Goal: Task Accomplishment & Management: Complete application form

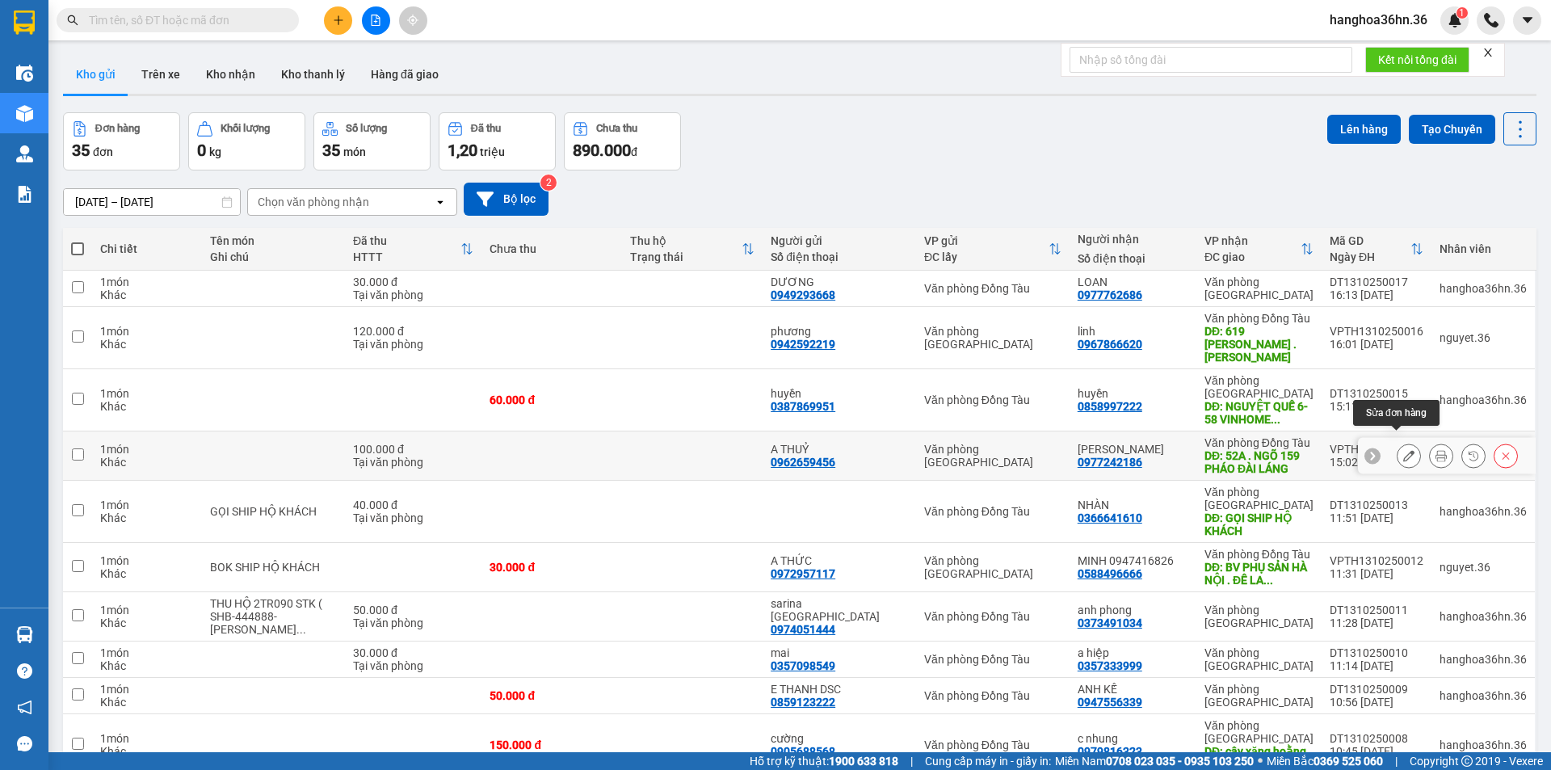
click at [1403, 450] on icon at bounding box center [1408, 455] width 11 height 11
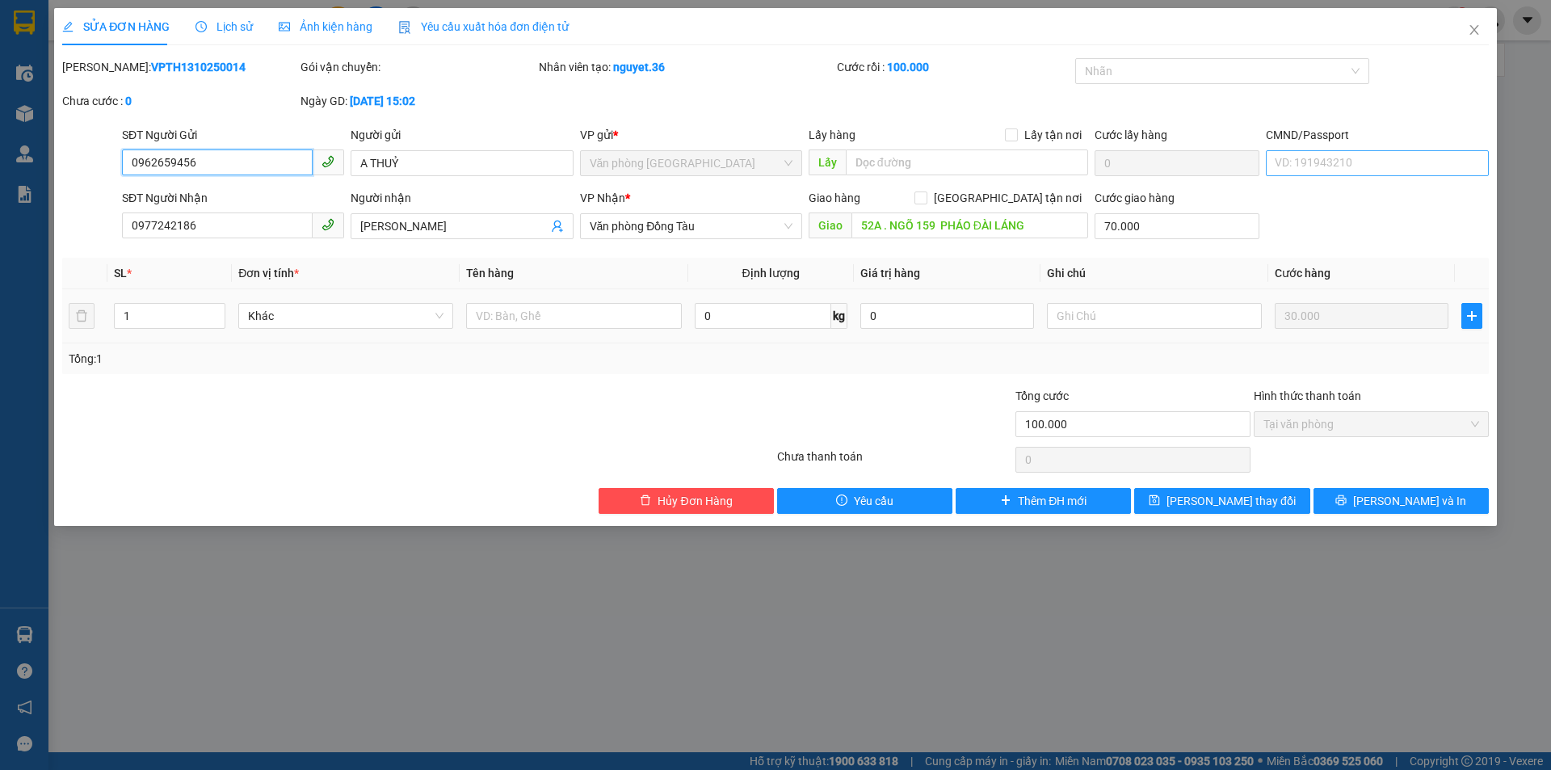
type input "0962659456"
type input "A THUỶ"
type input "0977242186"
type input "[PERSON_NAME]"
type input "52A . NGÕ 159 PHÁO ĐÀI LÁNG"
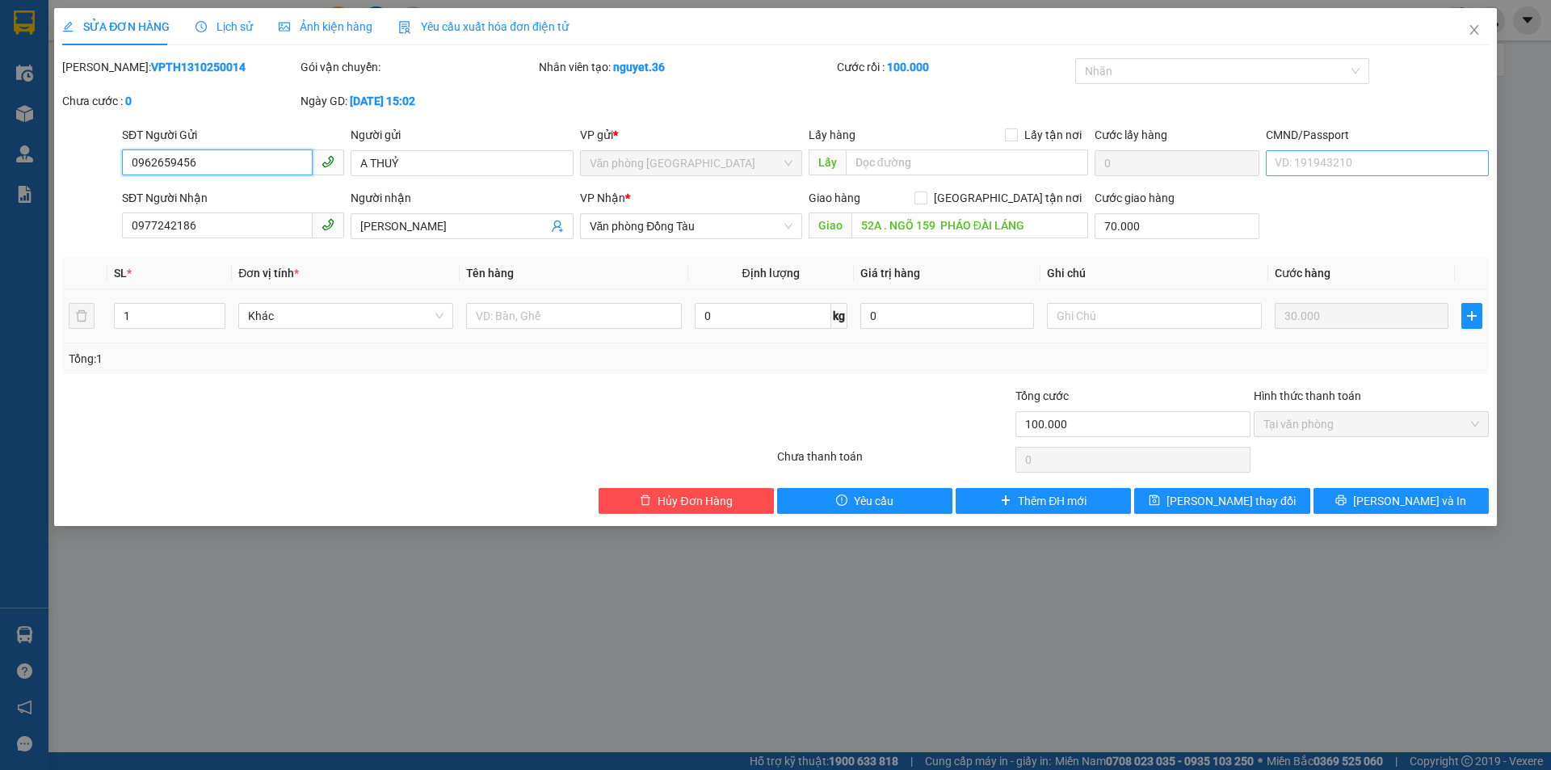
type input "70.000"
type input "100.000"
click at [1472, 23] on span "Close" at bounding box center [1474, 30] width 45 height 45
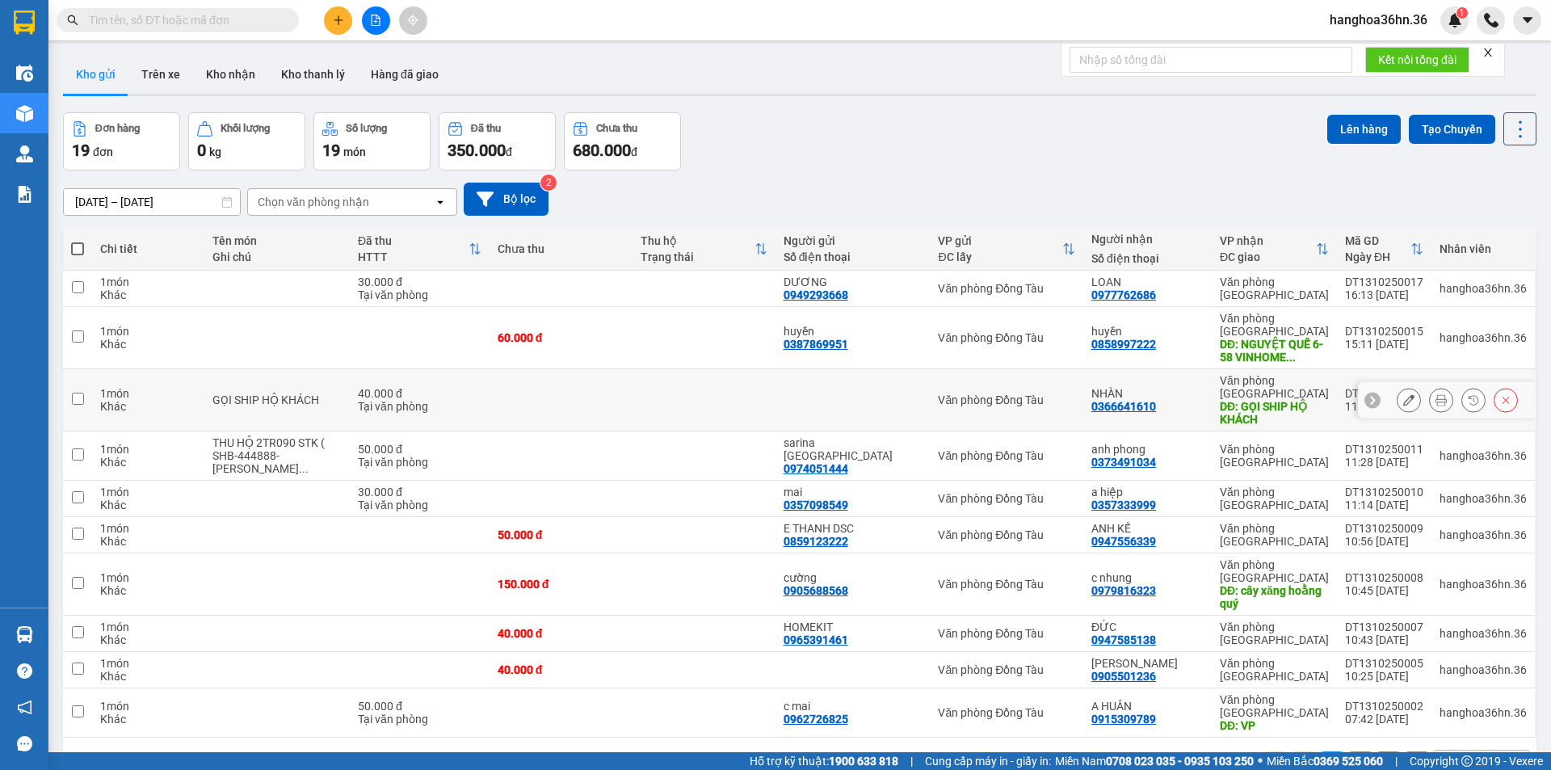
scroll to position [74, 0]
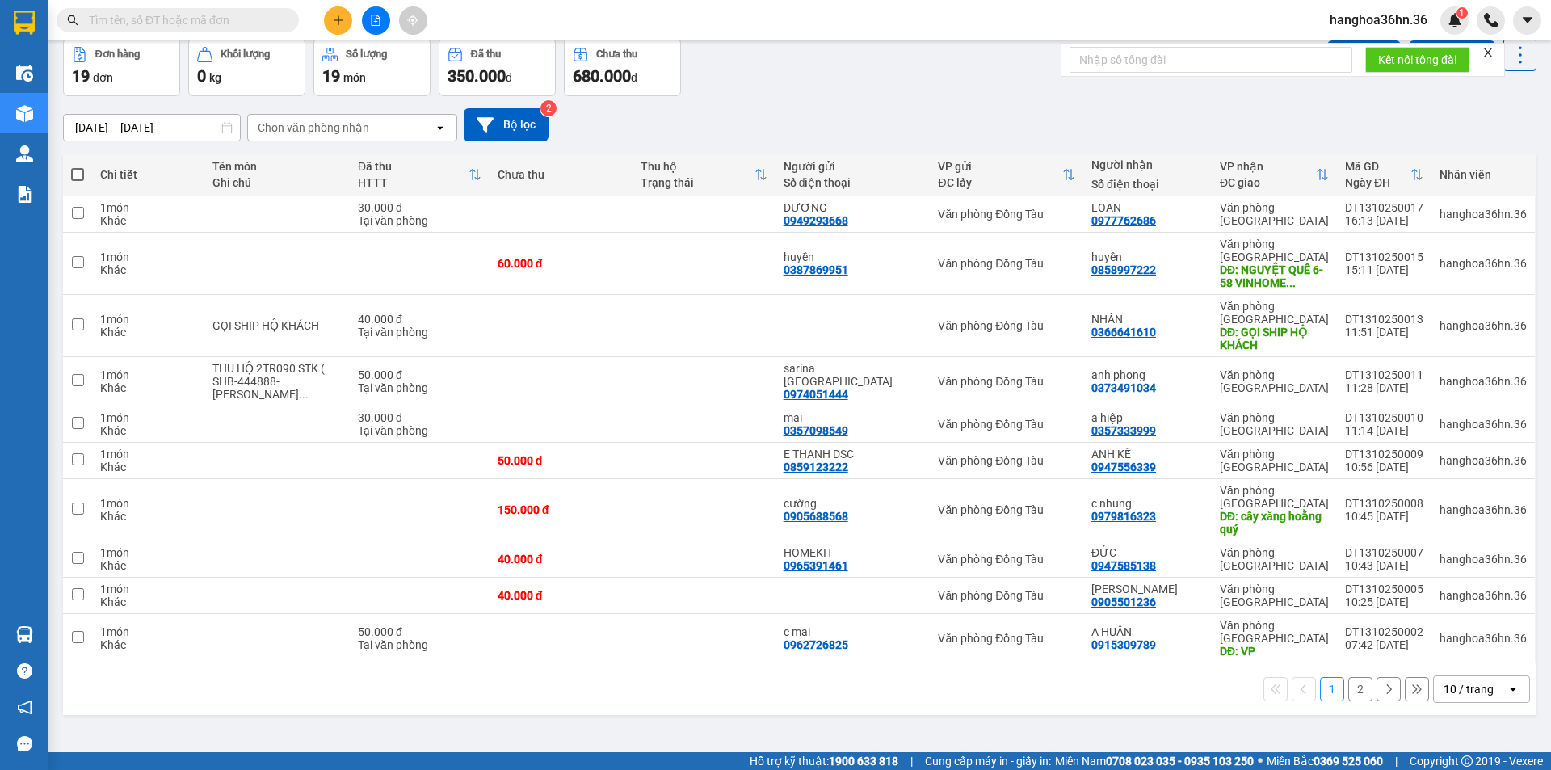
click at [1350, 677] on button "2" at bounding box center [1360, 689] width 24 height 24
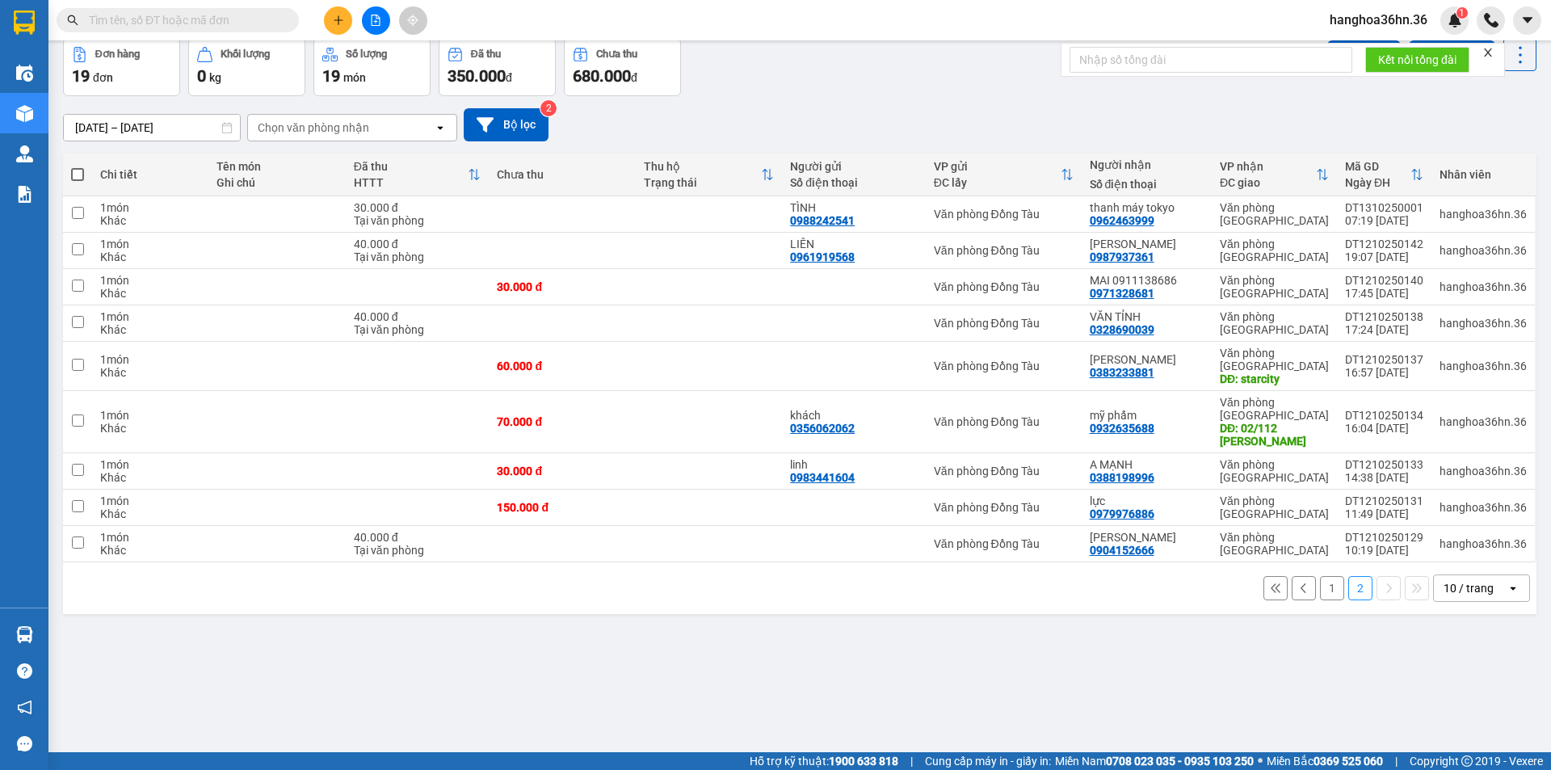
click at [1320, 589] on button "1" at bounding box center [1332, 588] width 24 height 24
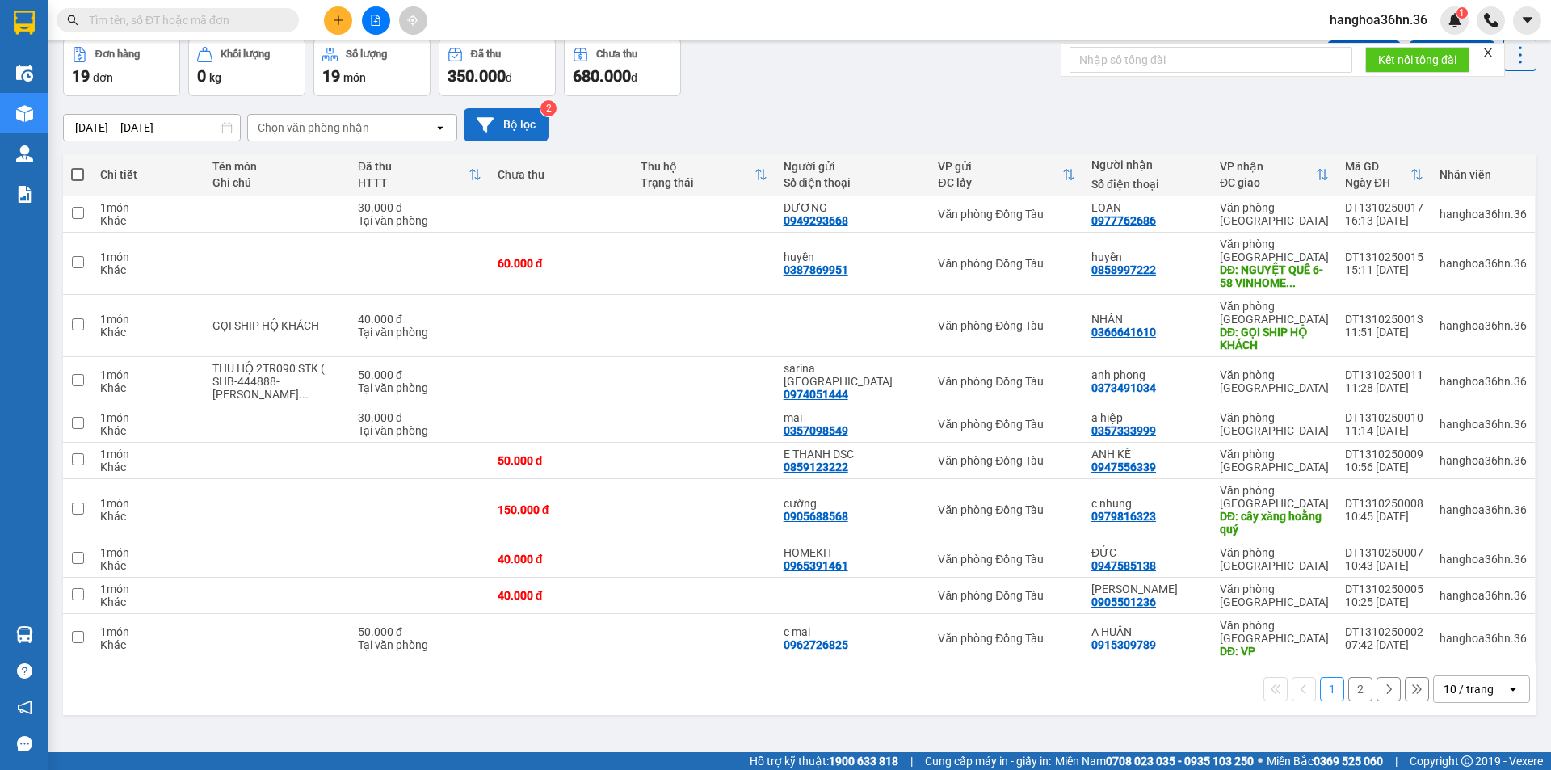
click at [515, 124] on button "Bộ lọc" at bounding box center [506, 124] width 85 height 33
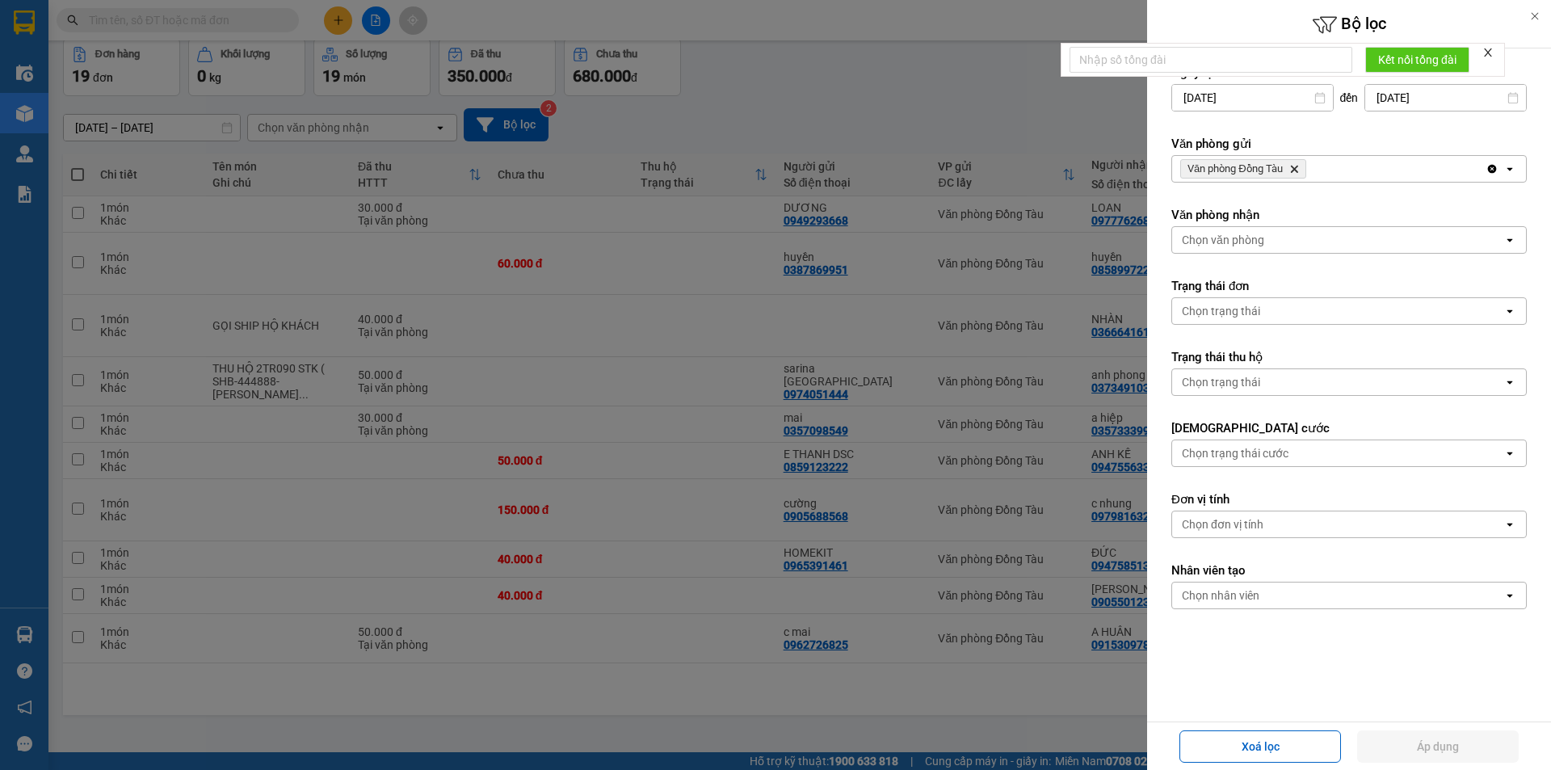
click at [1507, 168] on icon at bounding box center [1510, 169] width 6 height 3
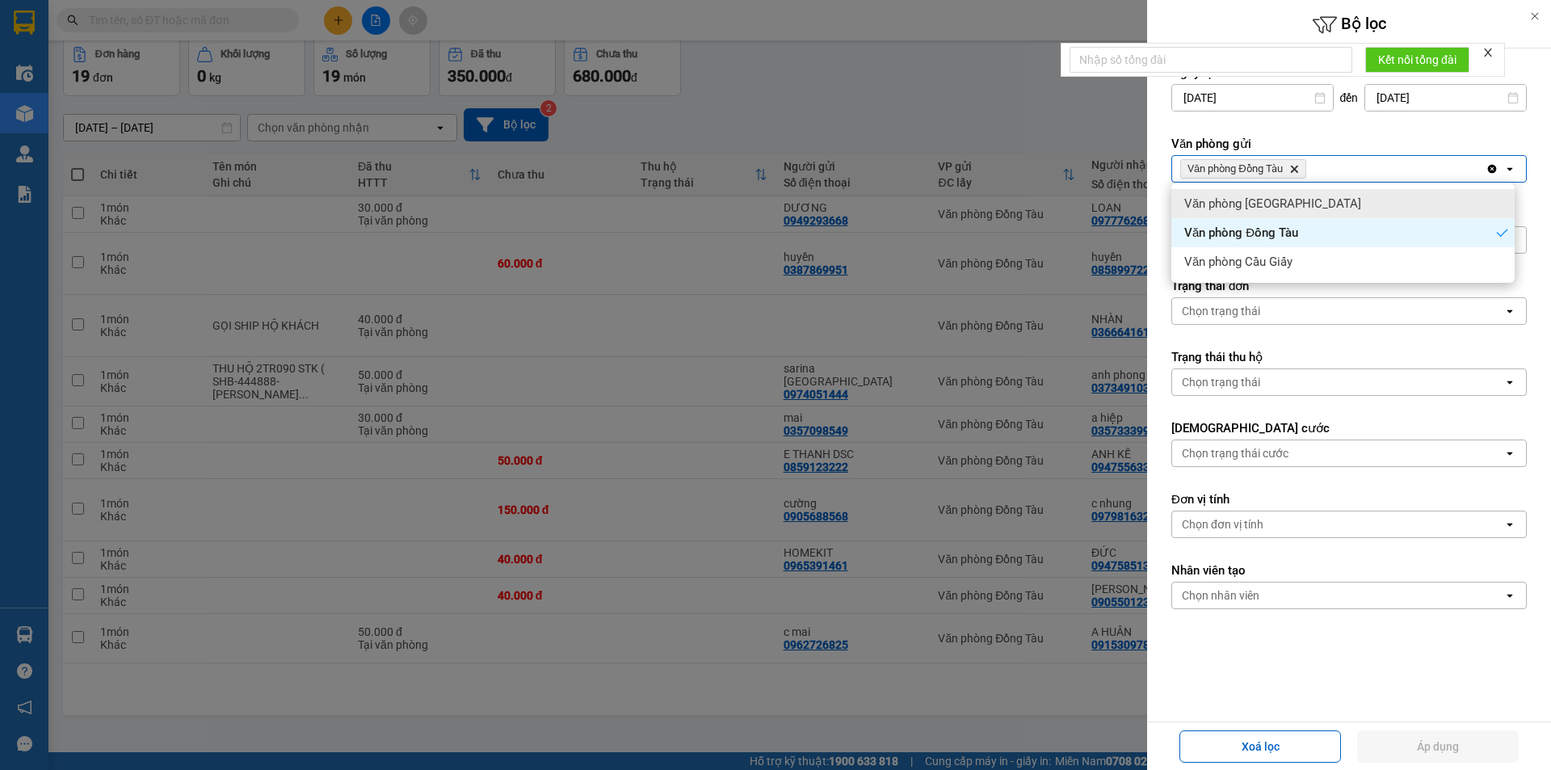
click at [1378, 196] on div "Văn phòng [GEOGRAPHIC_DATA]" at bounding box center [1342, 203] width 343 height 29
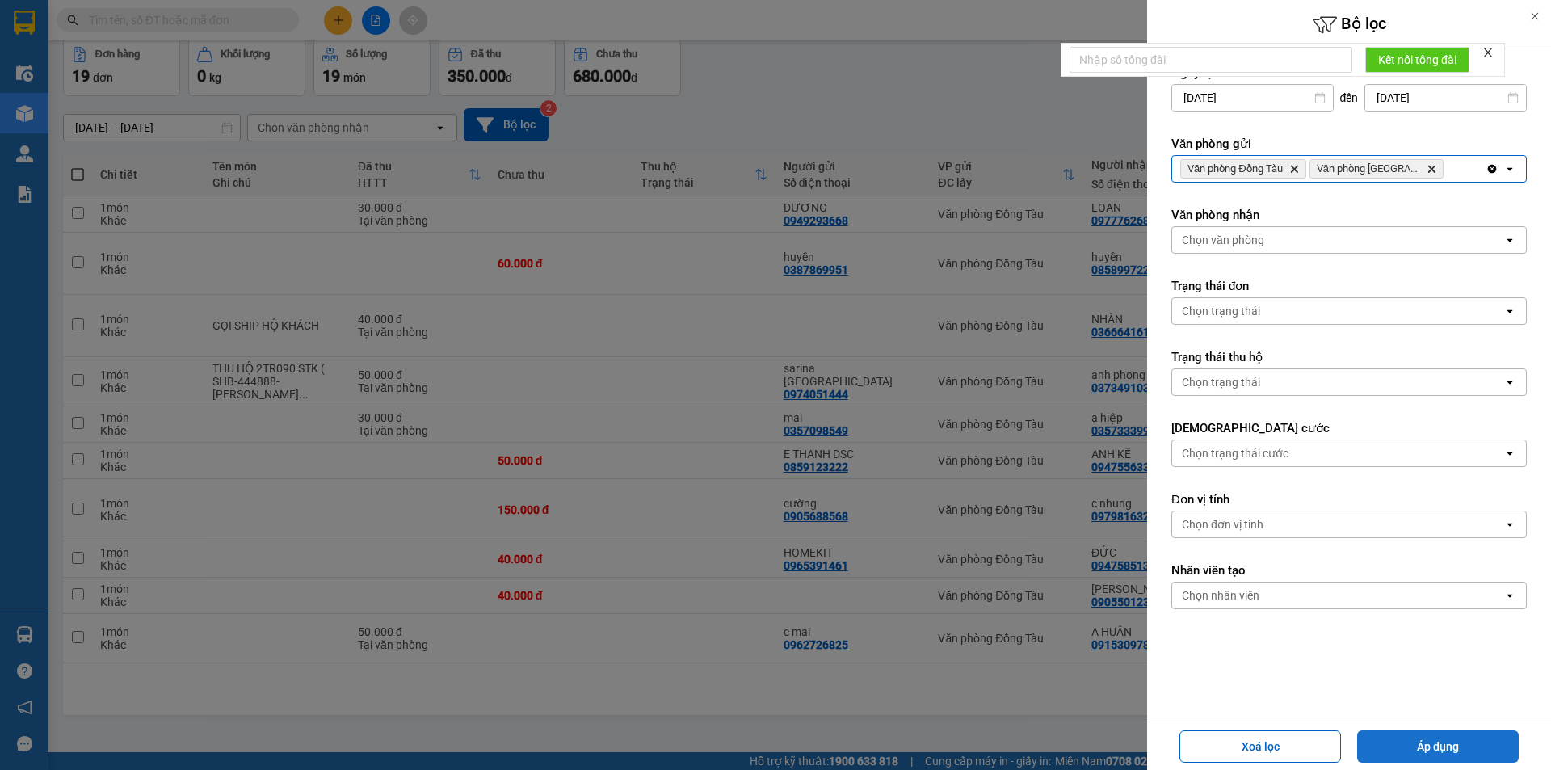
click at [1444, 735] on button "Áp dụng" at bounding box center [1438, 746] width 162 height 32
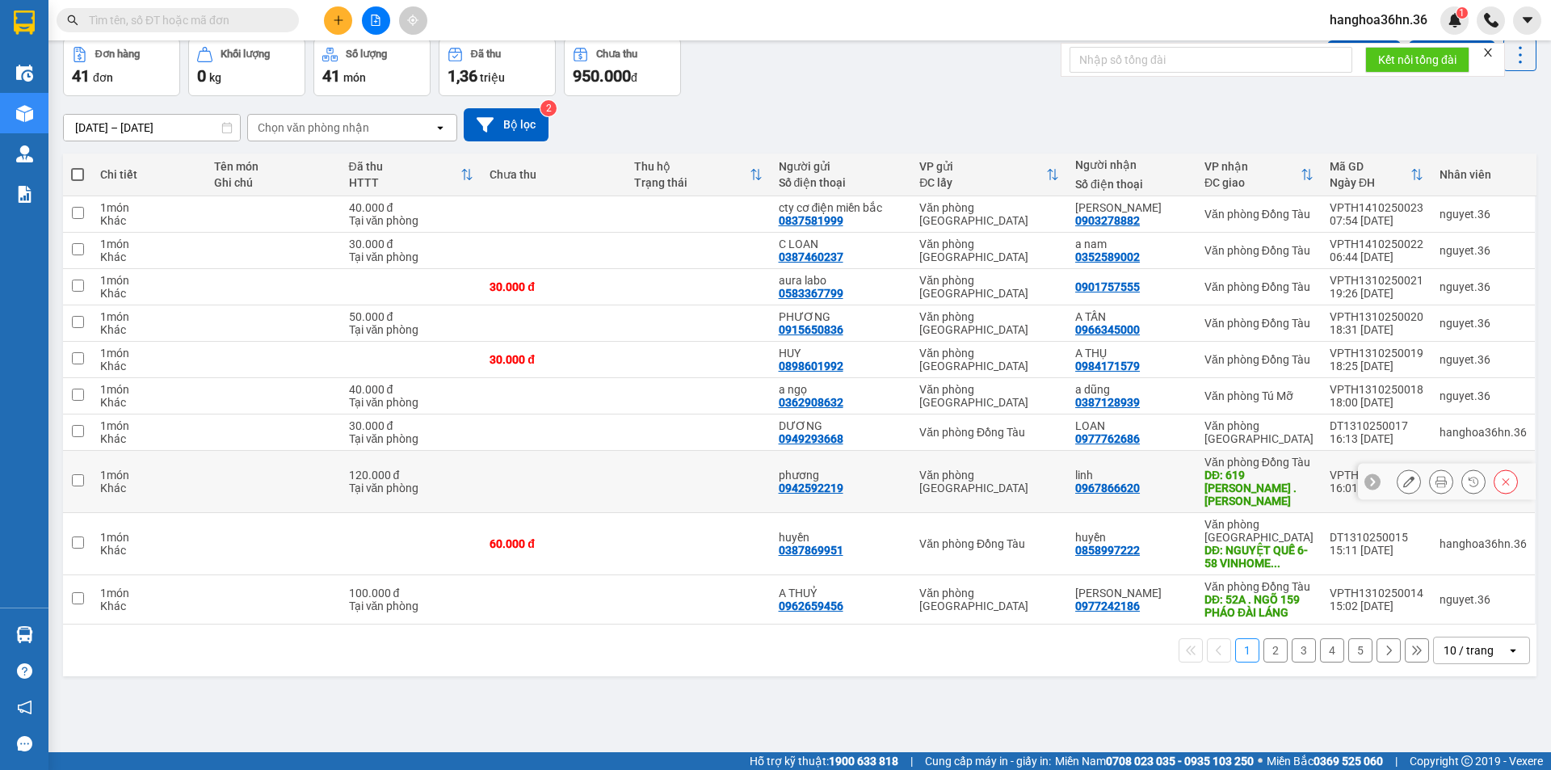
click at [1403, 477] on icon at bounding box center [1408, 481] width 11 height 11
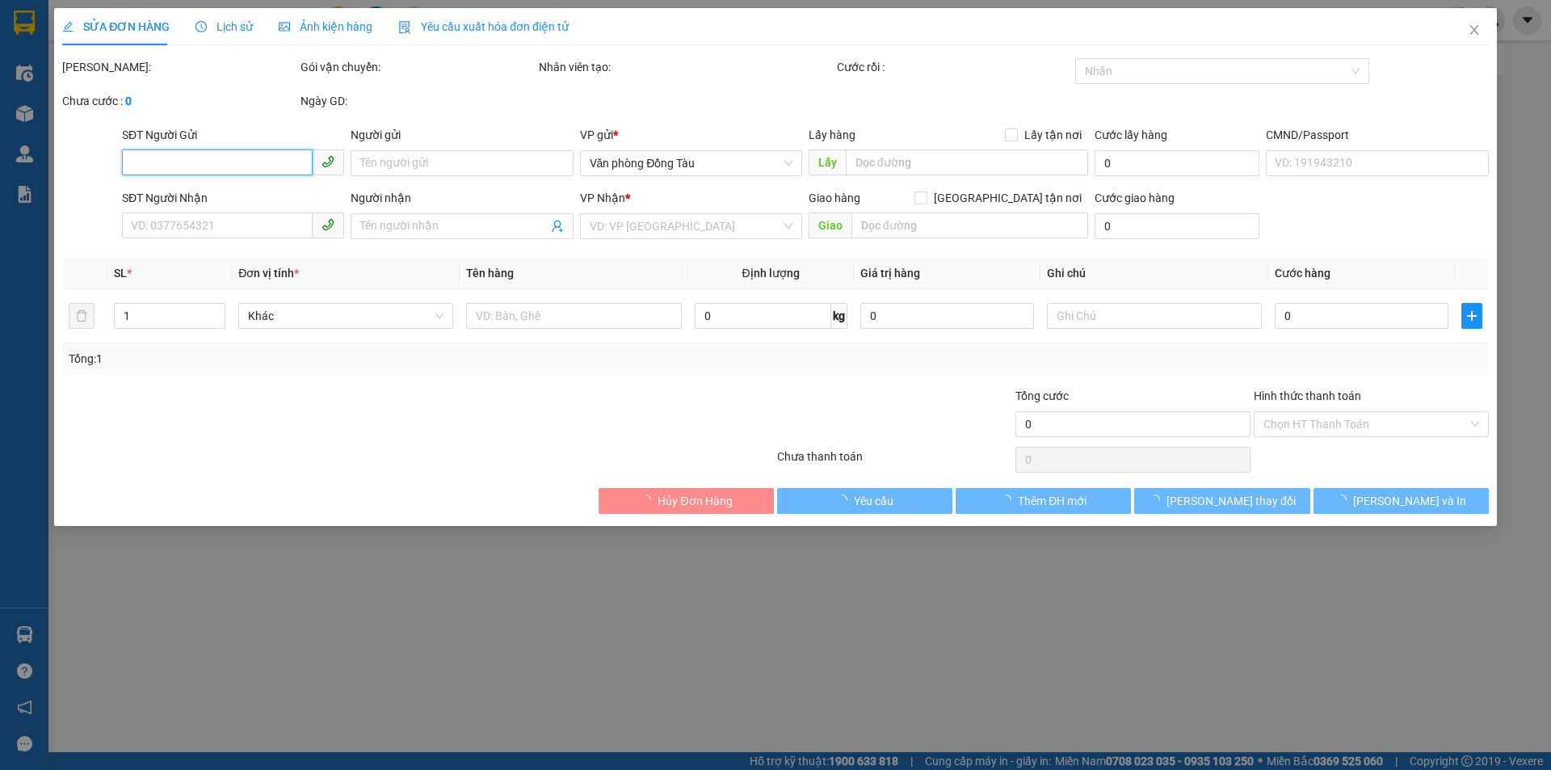
type input "0942592219"
type input "phương"
type input "0967866620"
type input "linh"
type input "619 [PERSON_NAME] . [PERSON_NAME]"
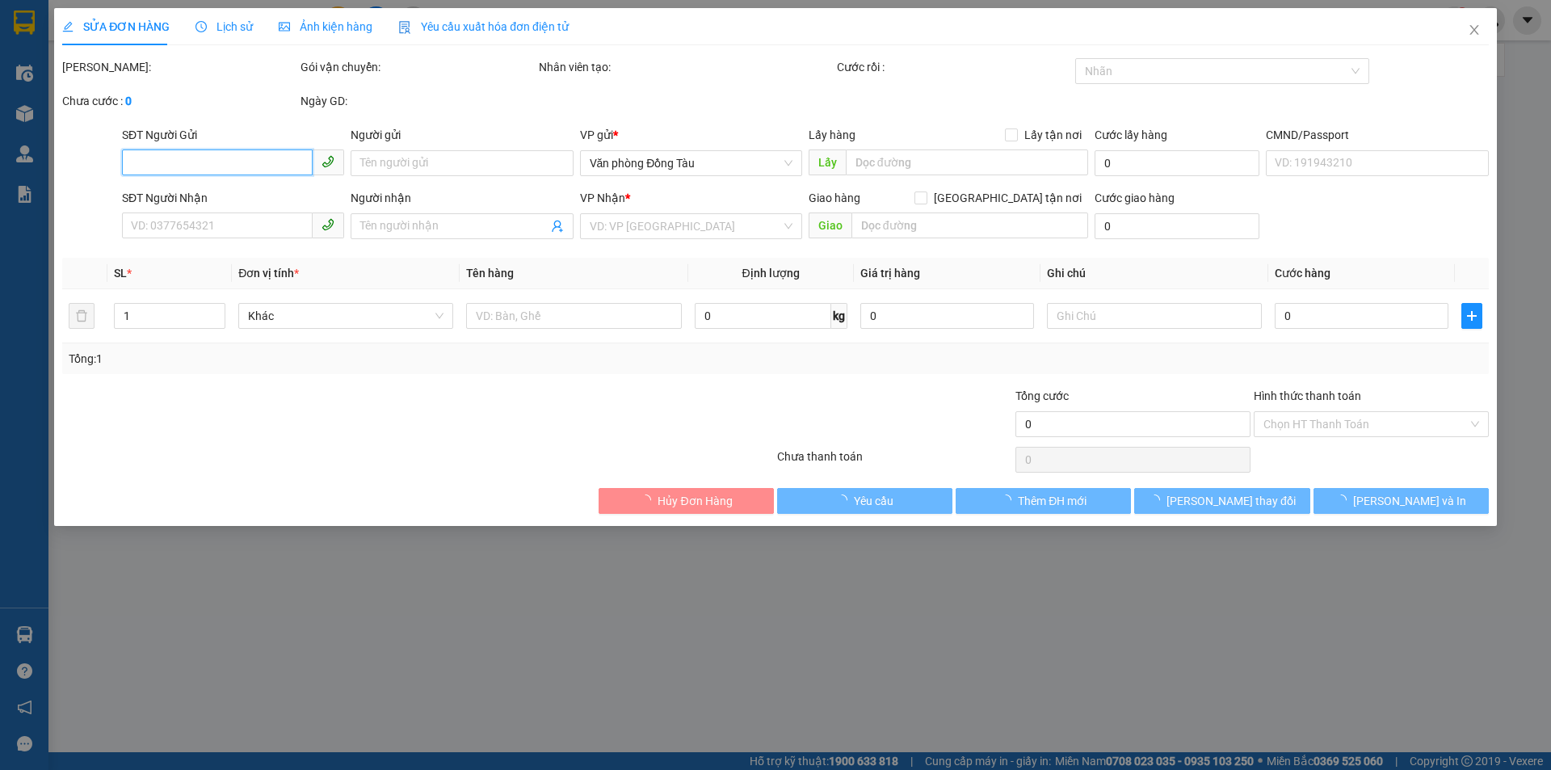
type input "90.000"
type input "120.000"
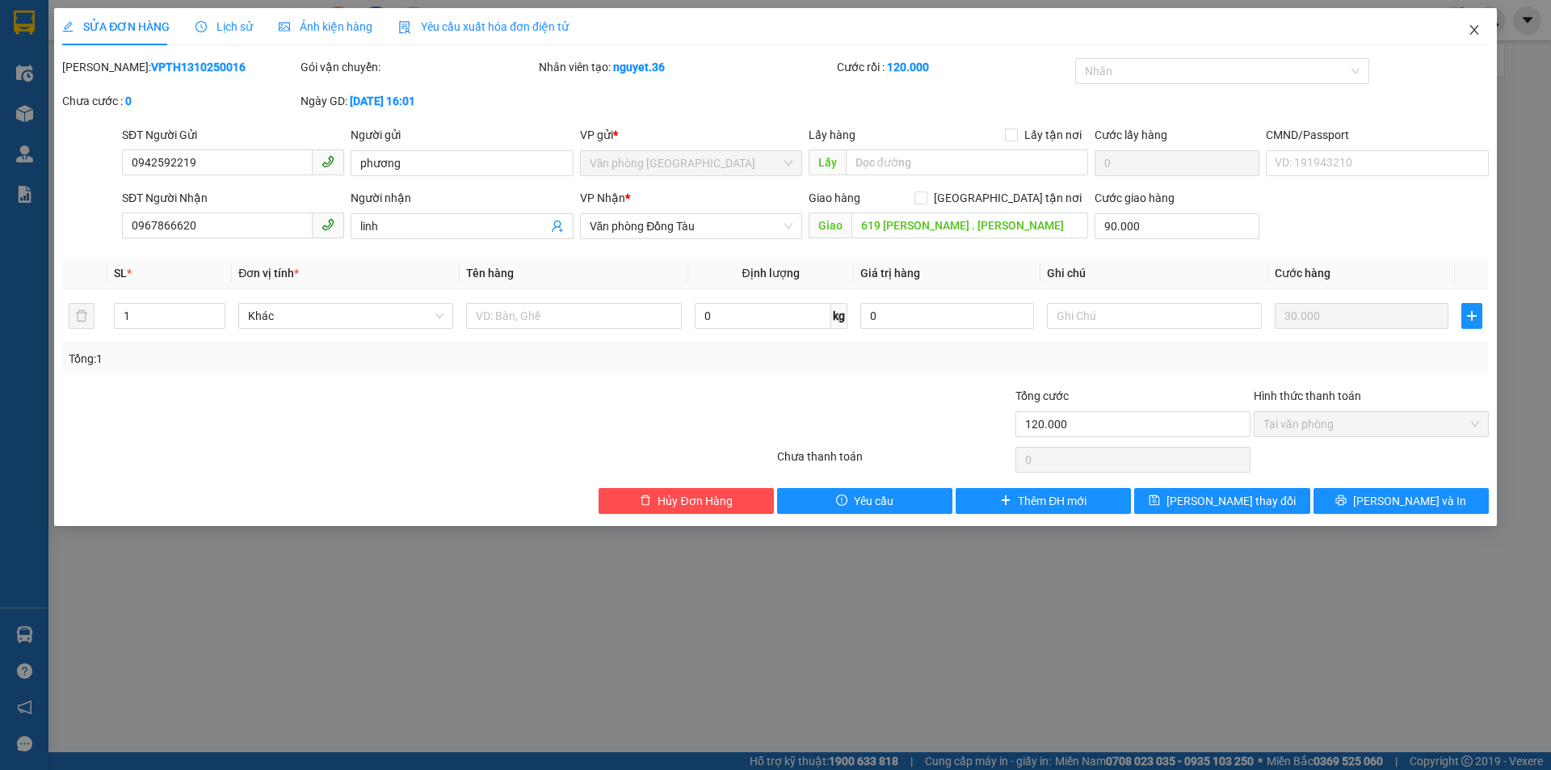
click at [1473, 30] on icon "close" at bounding box center [1474, 29] width 13 height 13
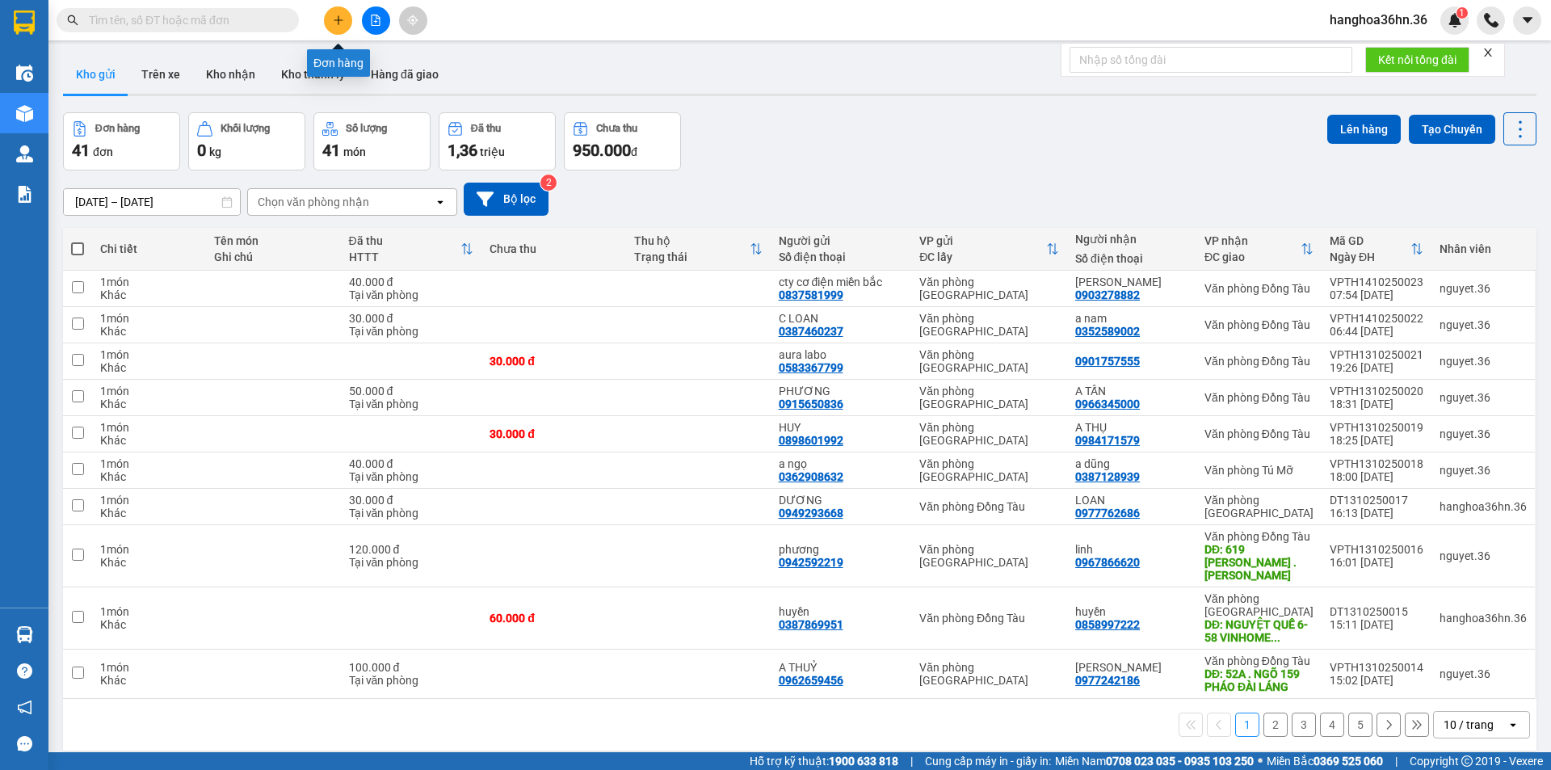
click at [340, 28] on button at bounding box center [338, 20] width 28 height 28
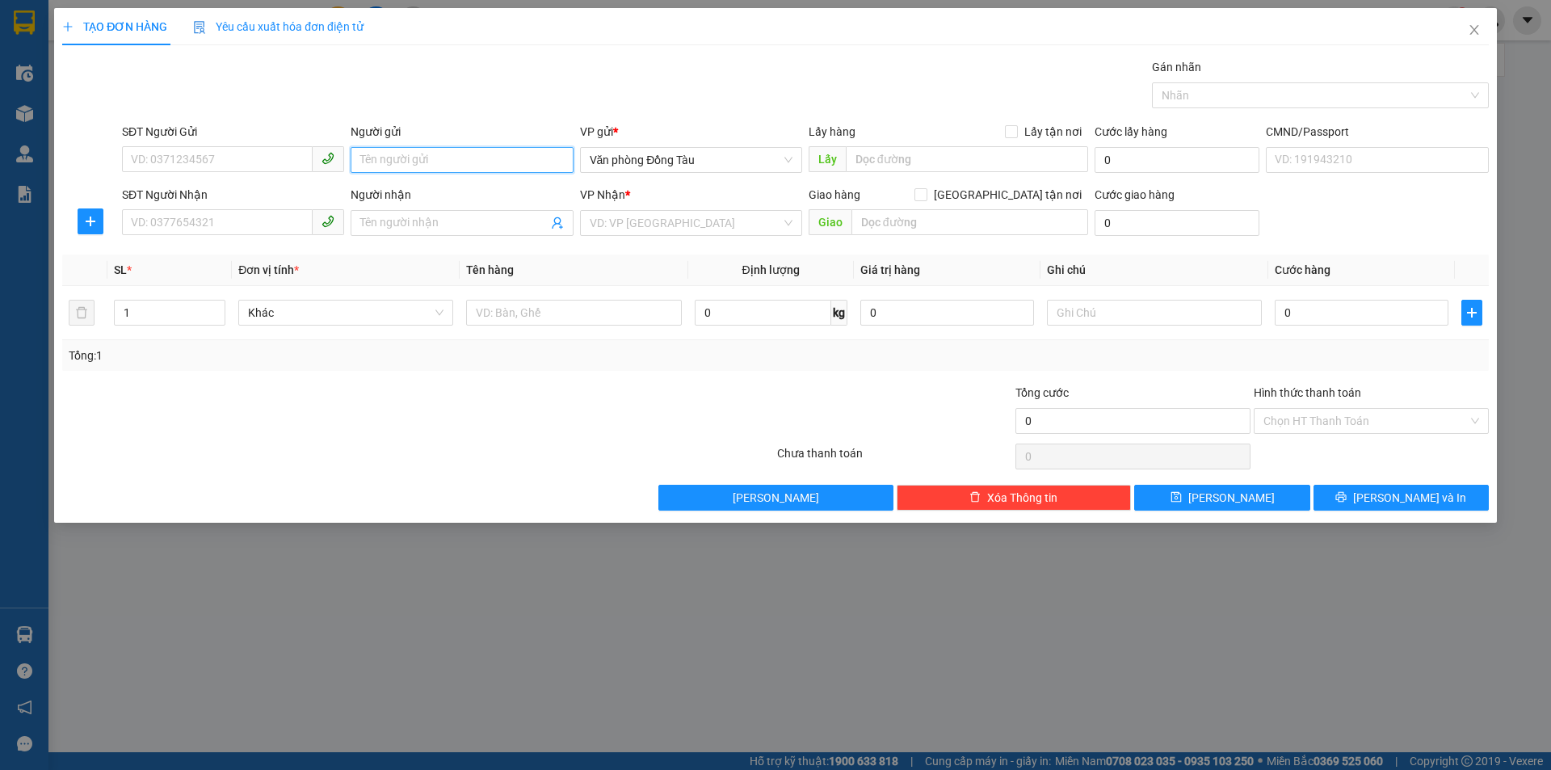
click at [420, 161] on input "Người gửi" at bounding box center [462, 160] width 222 height 26
type input "B"
type input "VP LOHO"
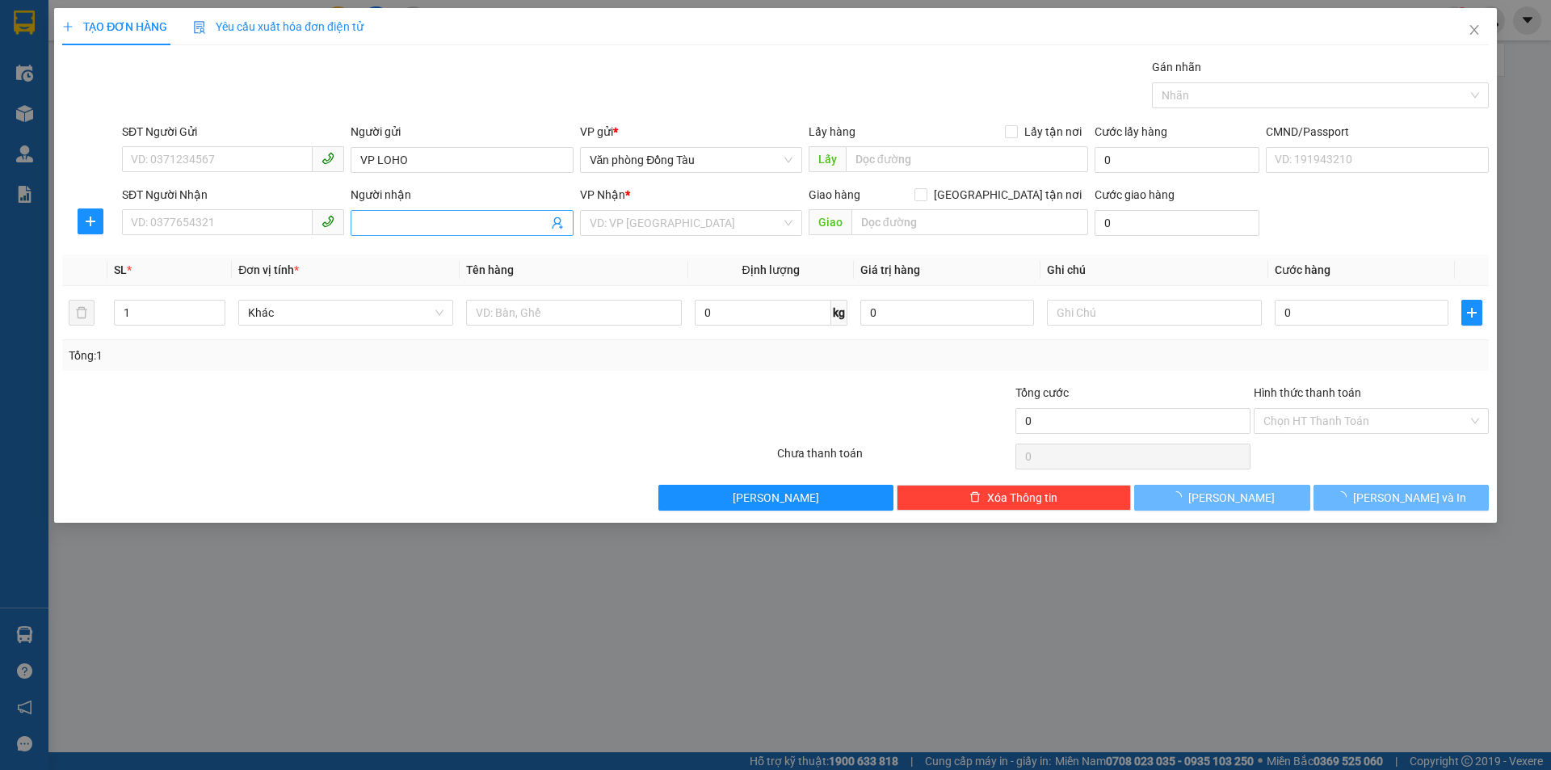
click at [389, 219] on input "Người nhận" at bounding box center [453, 223] width 187 height 18
type input "TPS NHÀ XANH"
click at [228, 221] on input "SĐT Người Nhận" at bounding box center [217, 222] width 191 height 26
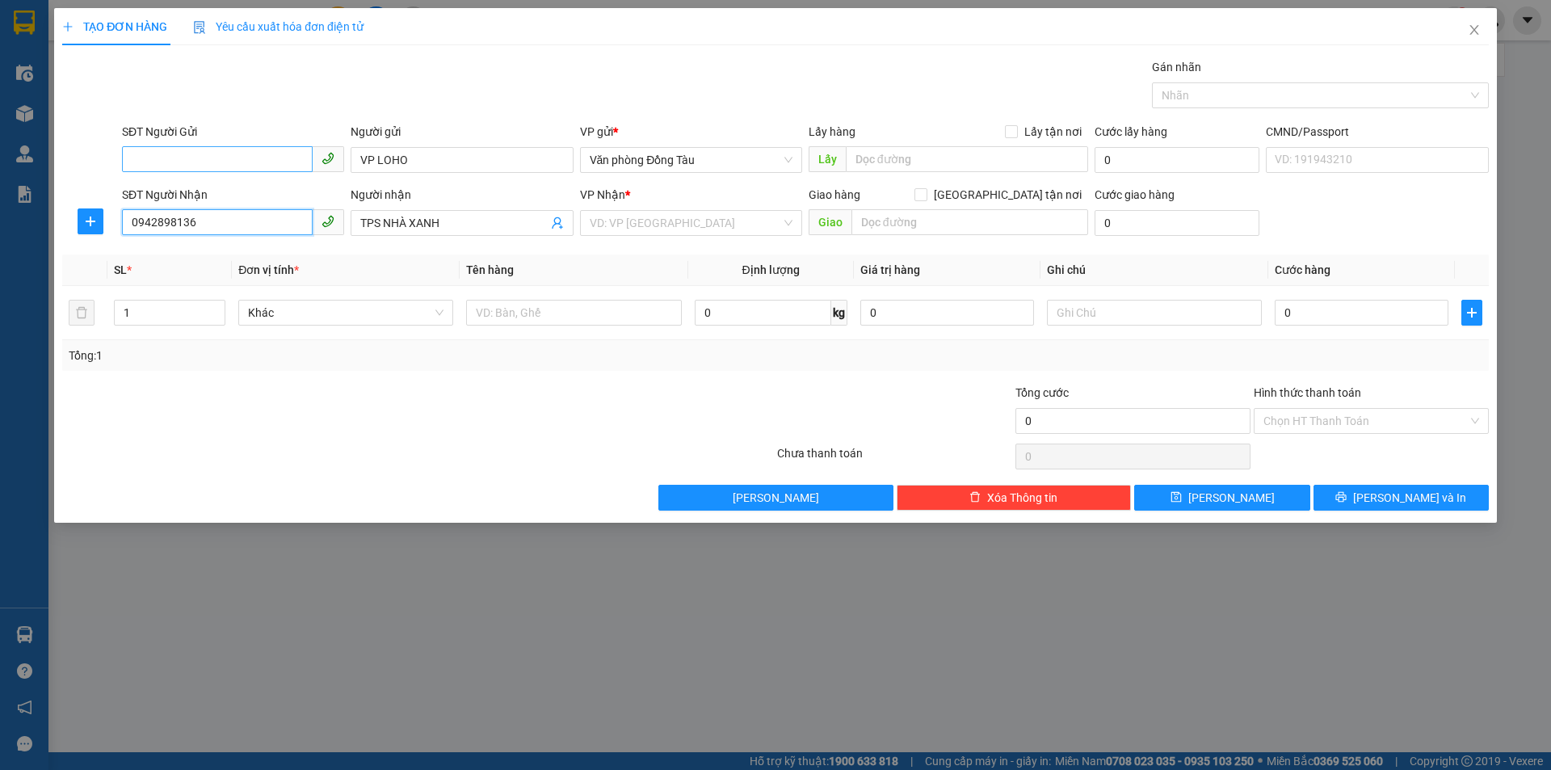
type input "0942898136"
click at [198, 158] on input "SĐT Người Gửi" at bounding box center [217, 159] width 191 height 26
type input "0988236006"
click at [1301, 317] on input "0" at bounding box center [1362, 313] width 174 height 26
type input "5"
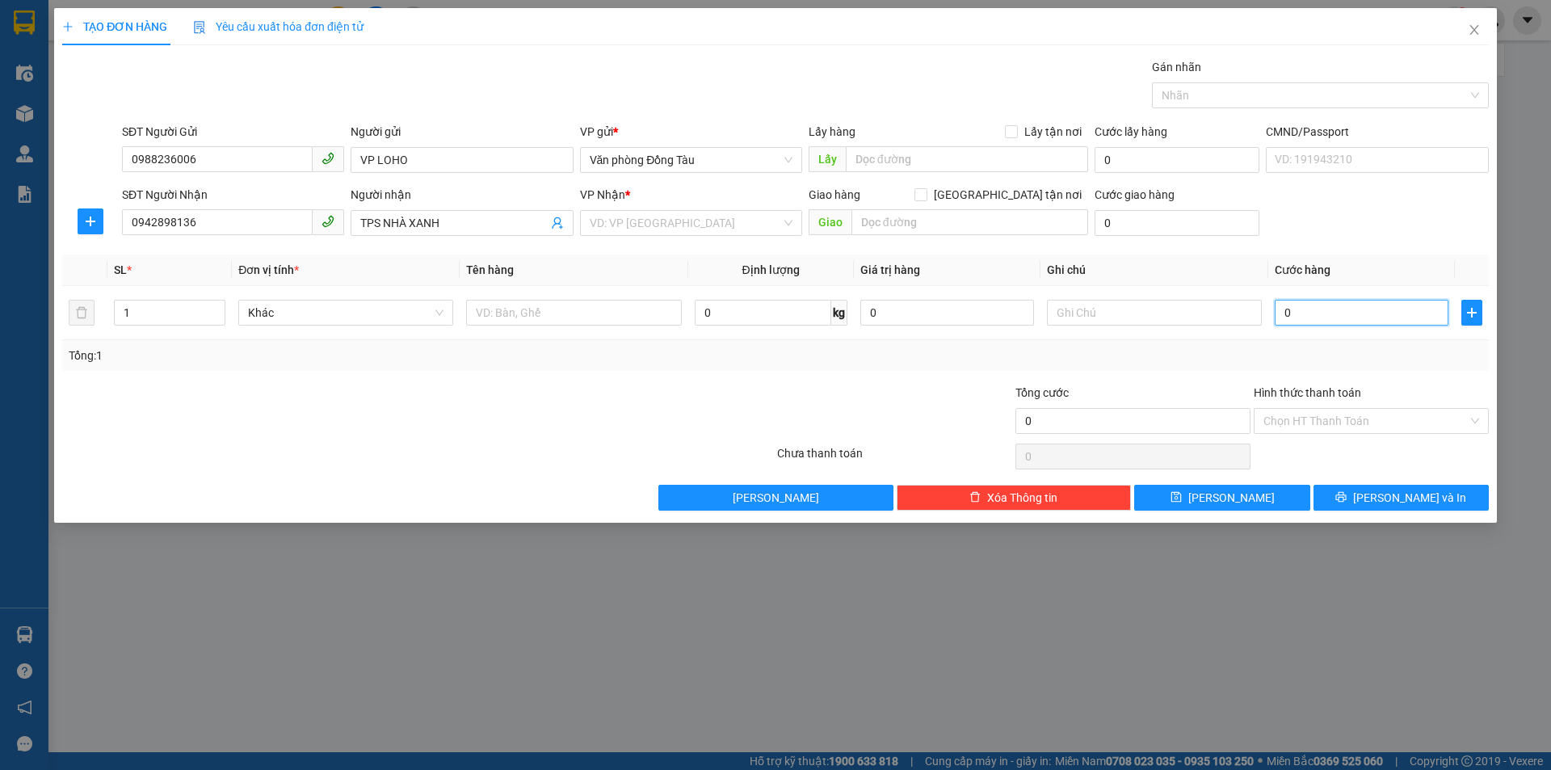
type input "5"
type input "50"
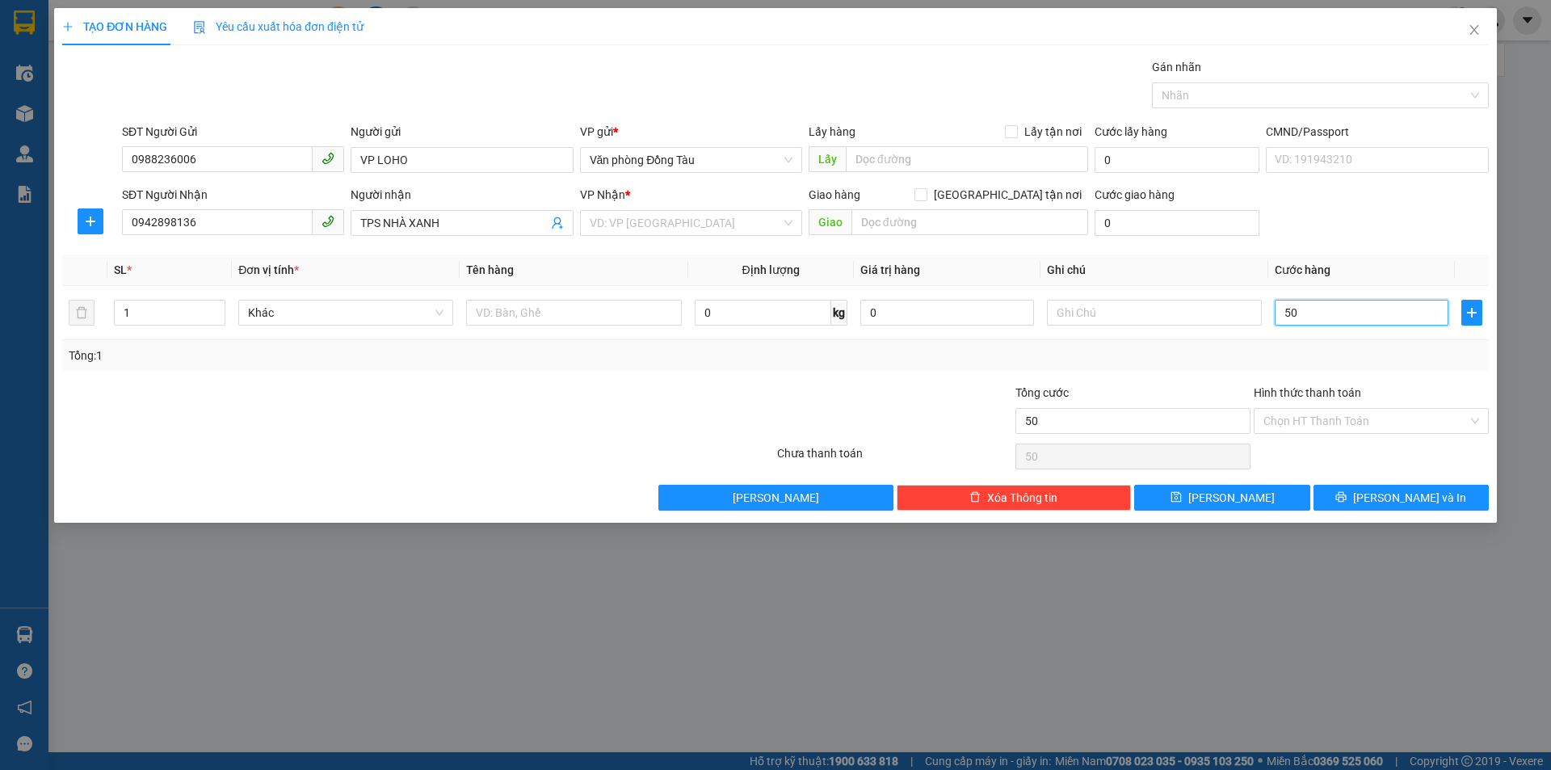
type input "500"
type input "5.000"
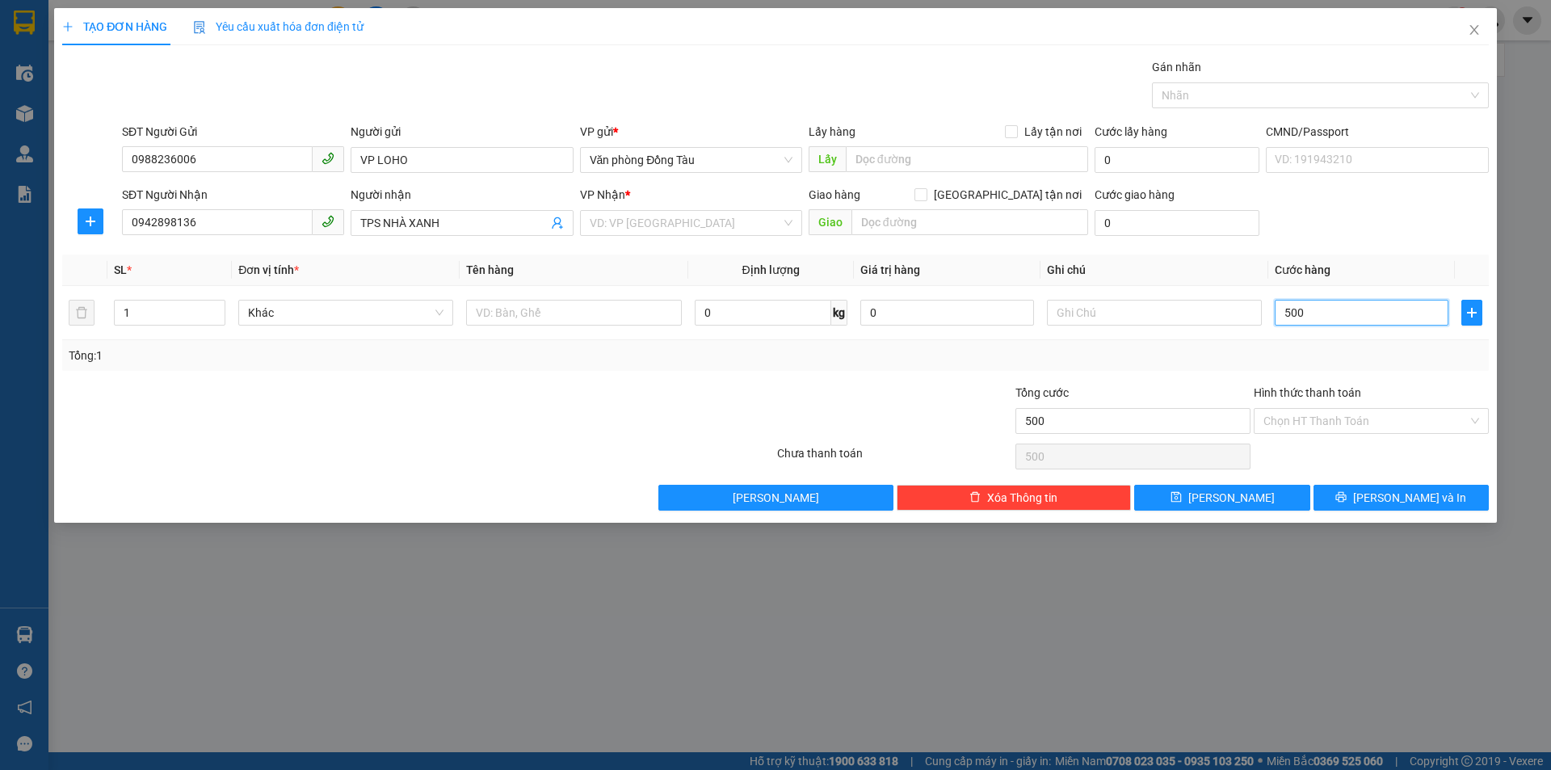
type input "5.000"
type input "50.000"
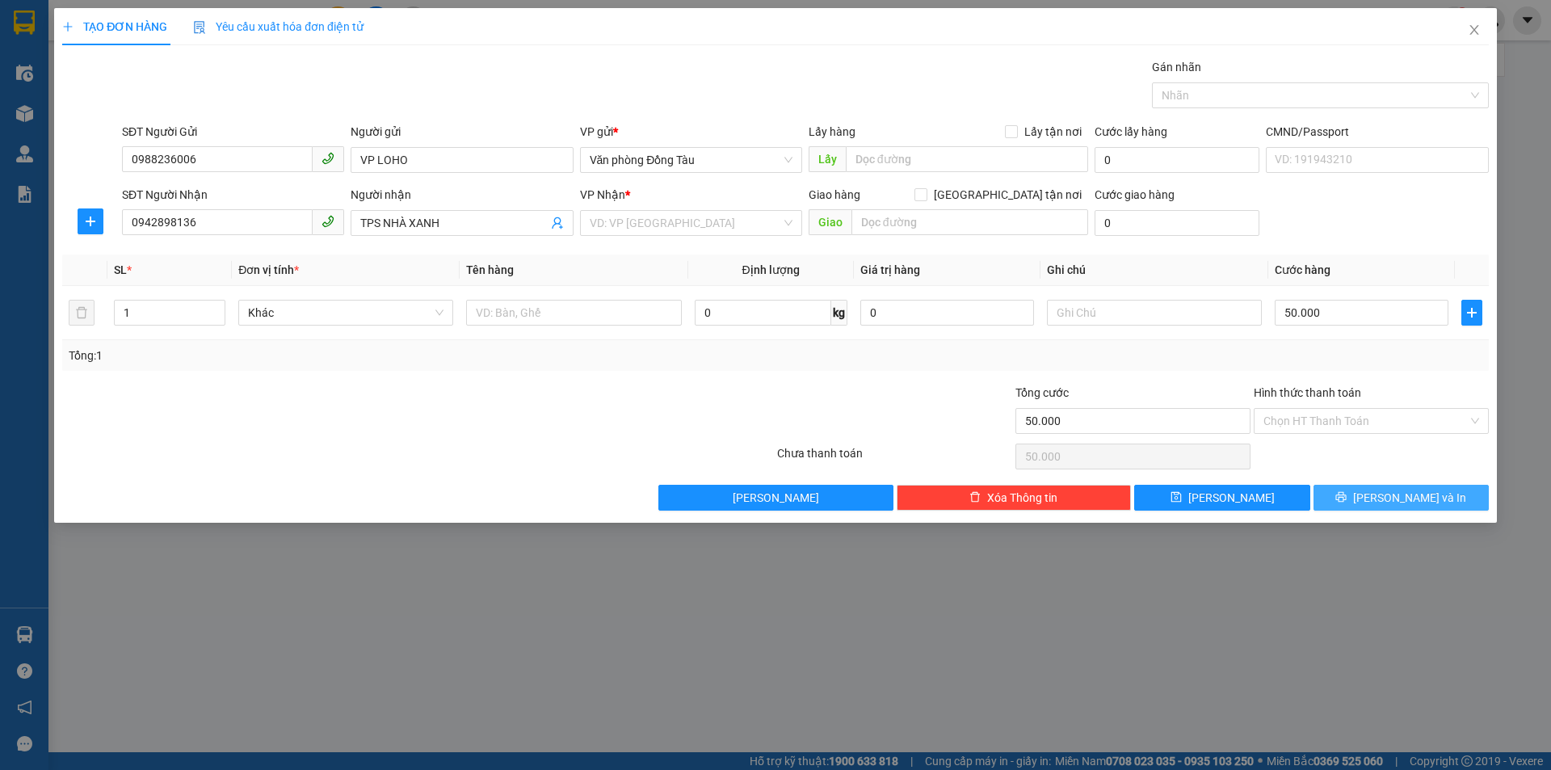
click at [1385, 505] on button "[PERSON_NAME] và In" at bounding box center [1401, 498] width 175 height 26
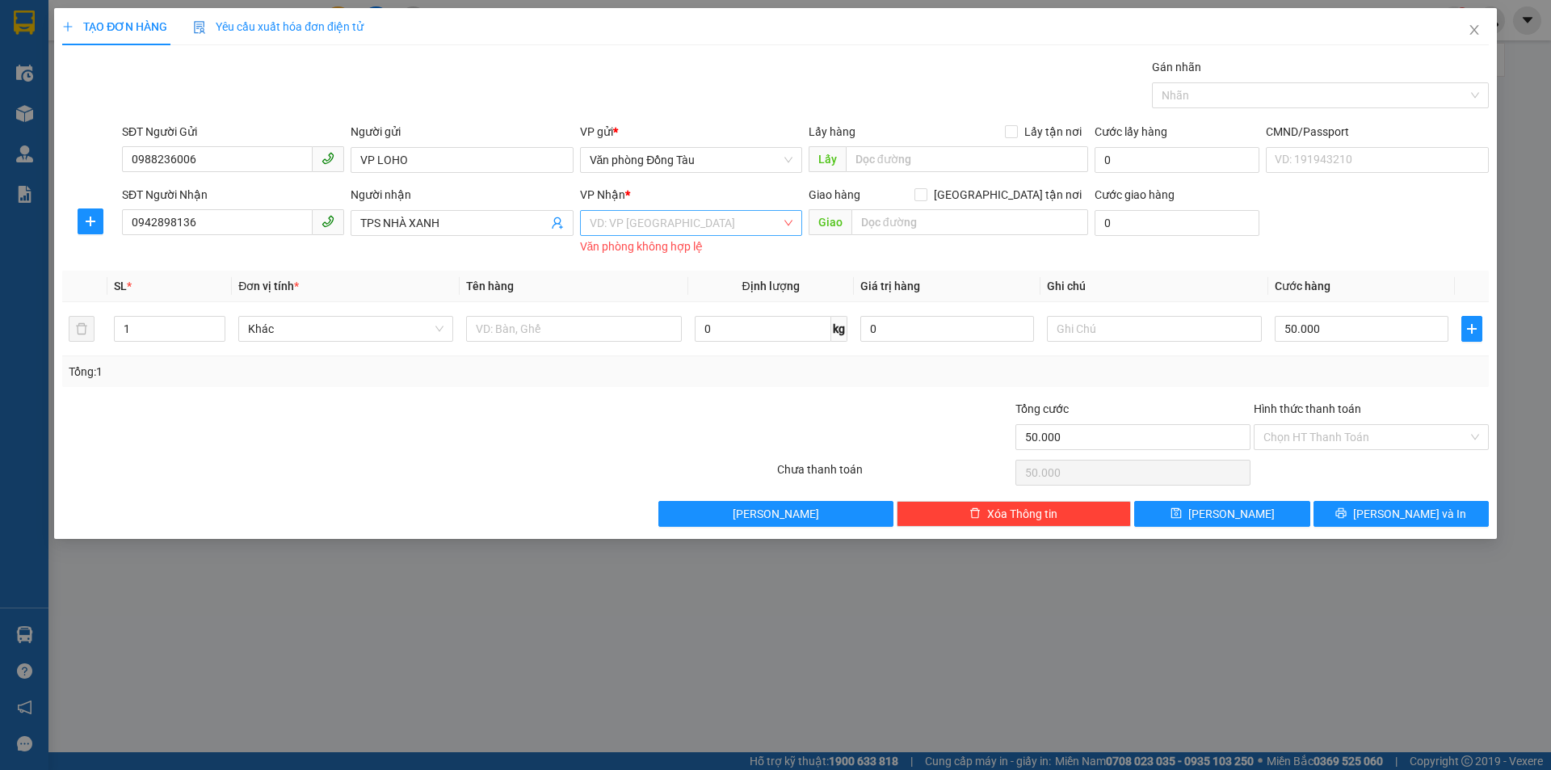
click at [678, 225] on input "search" at bounding box center [685, 223] width 191 height 24
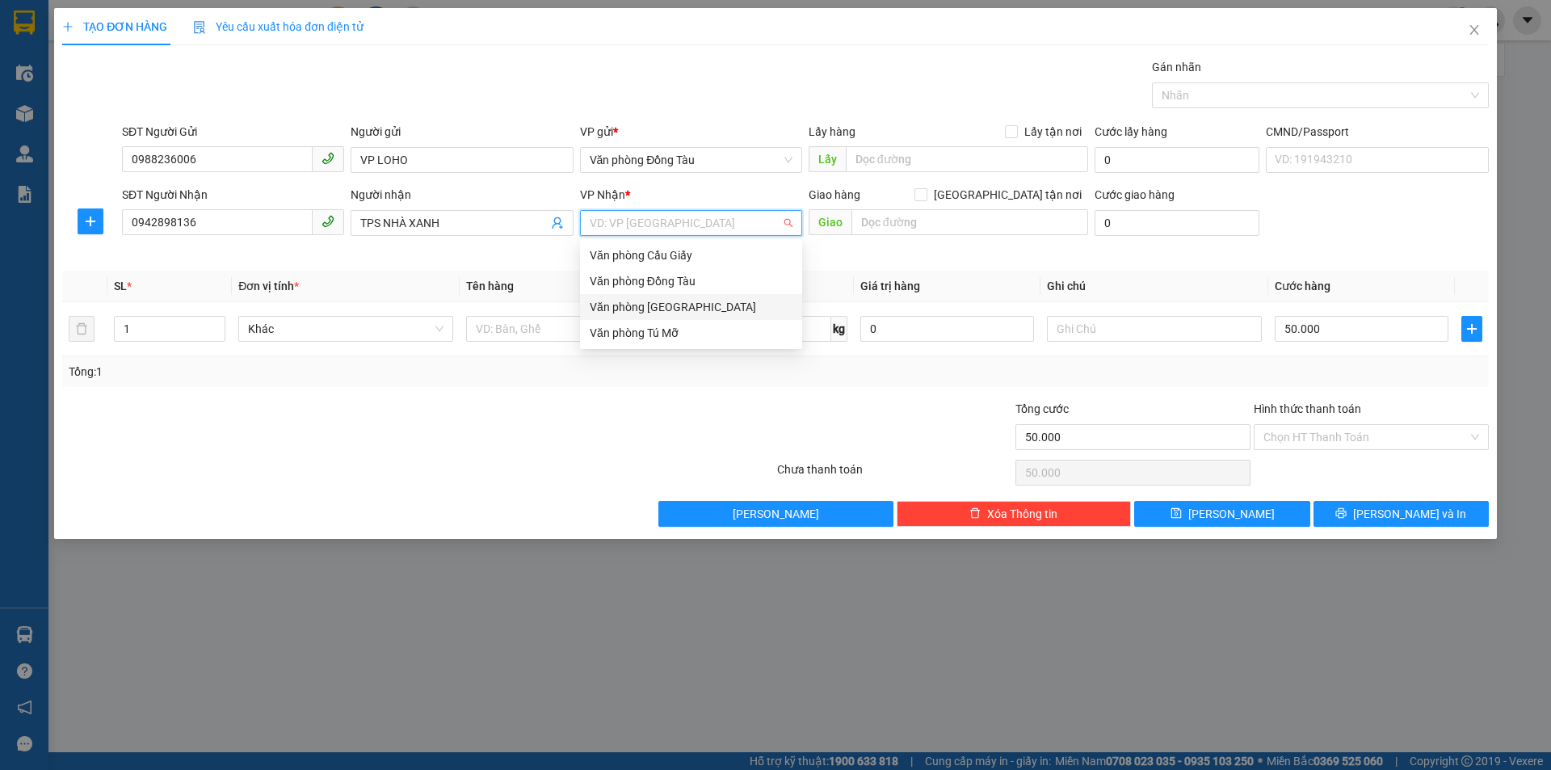
click at [659, 302] on div "Văn phòng [GEOGRAPHIC_DATA]" at bounding box center [691, 307] width 203 height 18
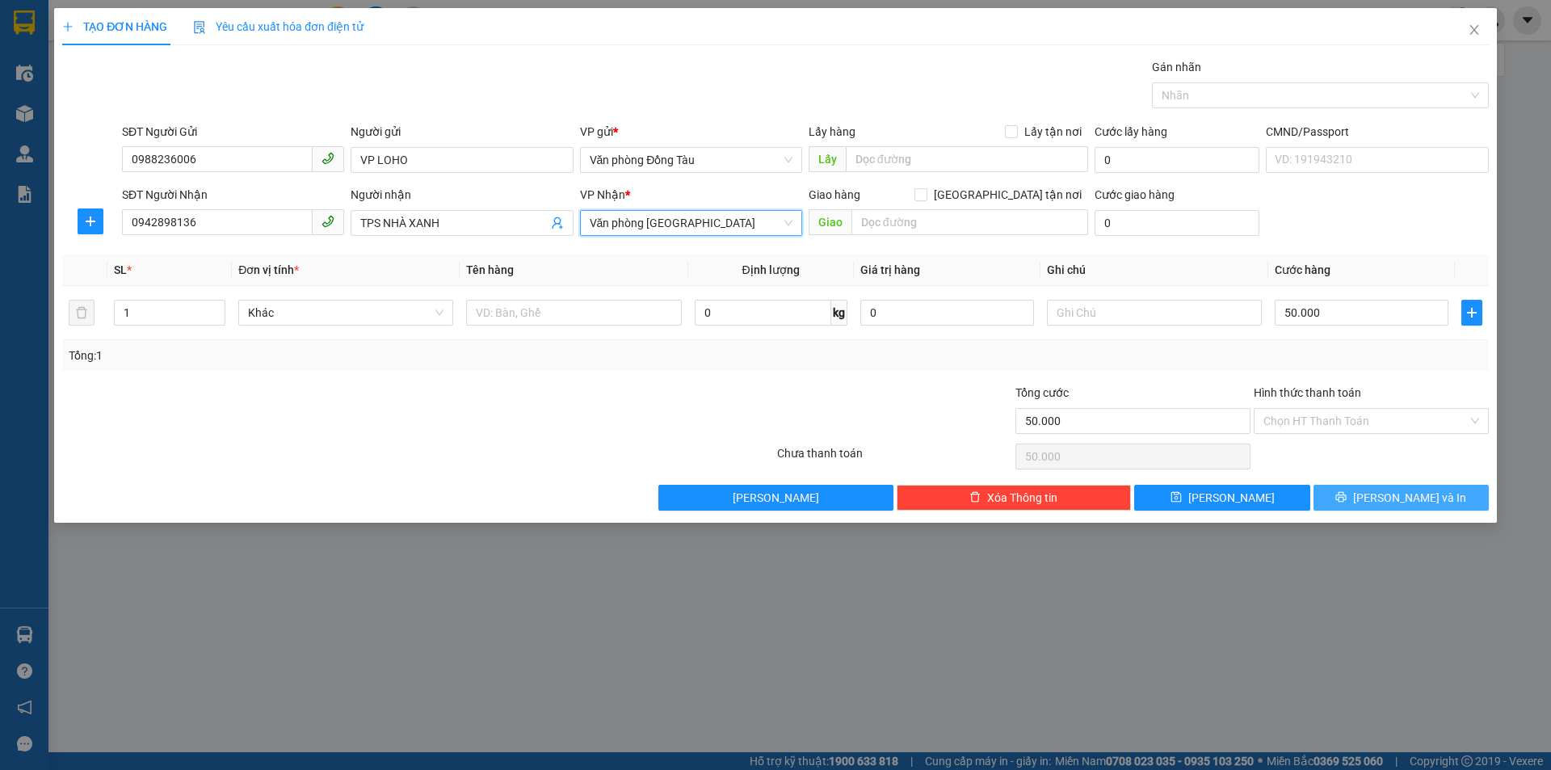
click at [1404, 498] on span "[PERSON_NAME] và In" at bounding box center [1409, 498] width 113 height 18
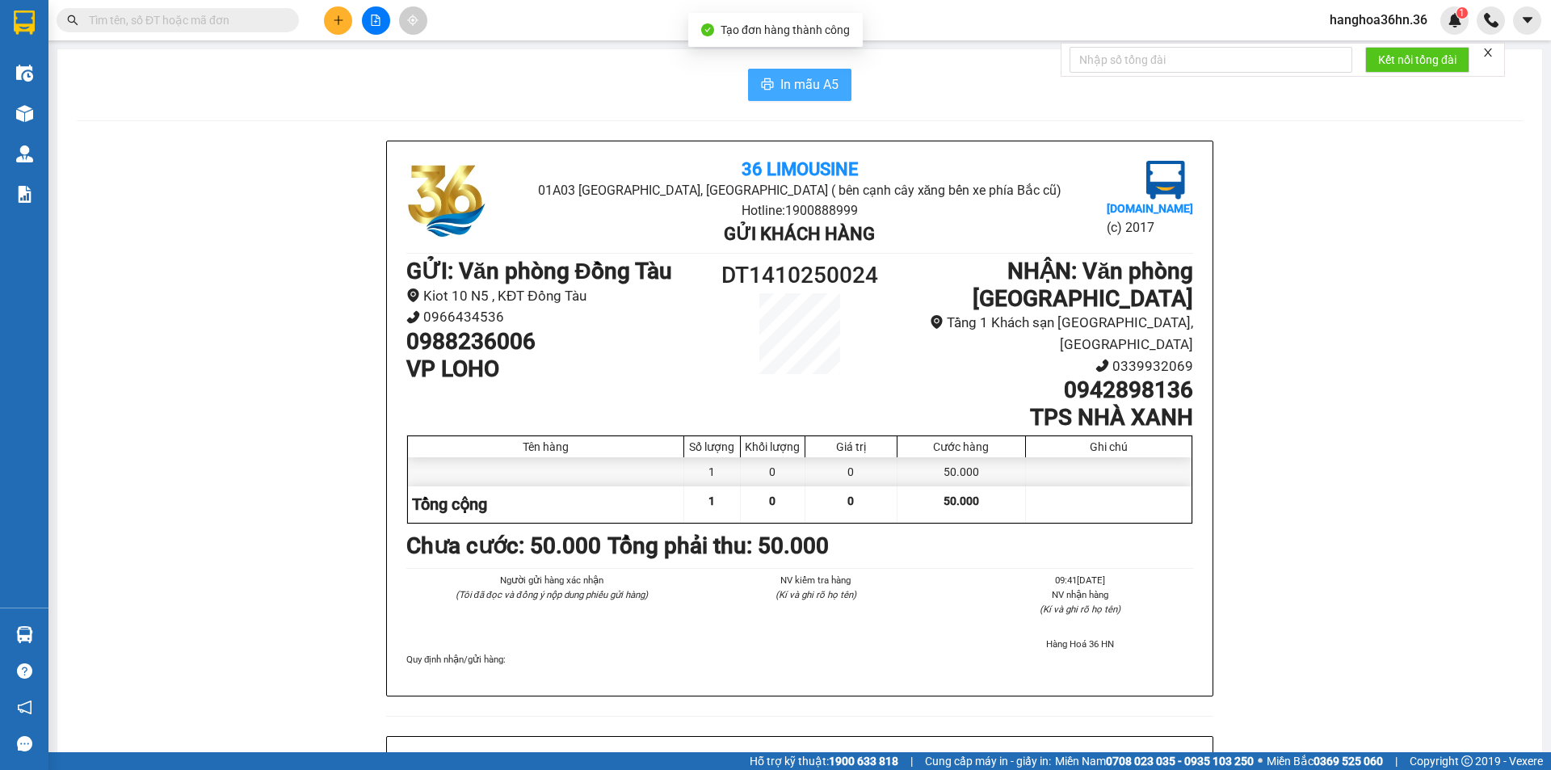
click at [772, 82] on button "In mẫu A5" at bounding box center [799, 85] width 103 height 32
click at [336, 26] on button at bounding box center [338, 20] width 28 height 28
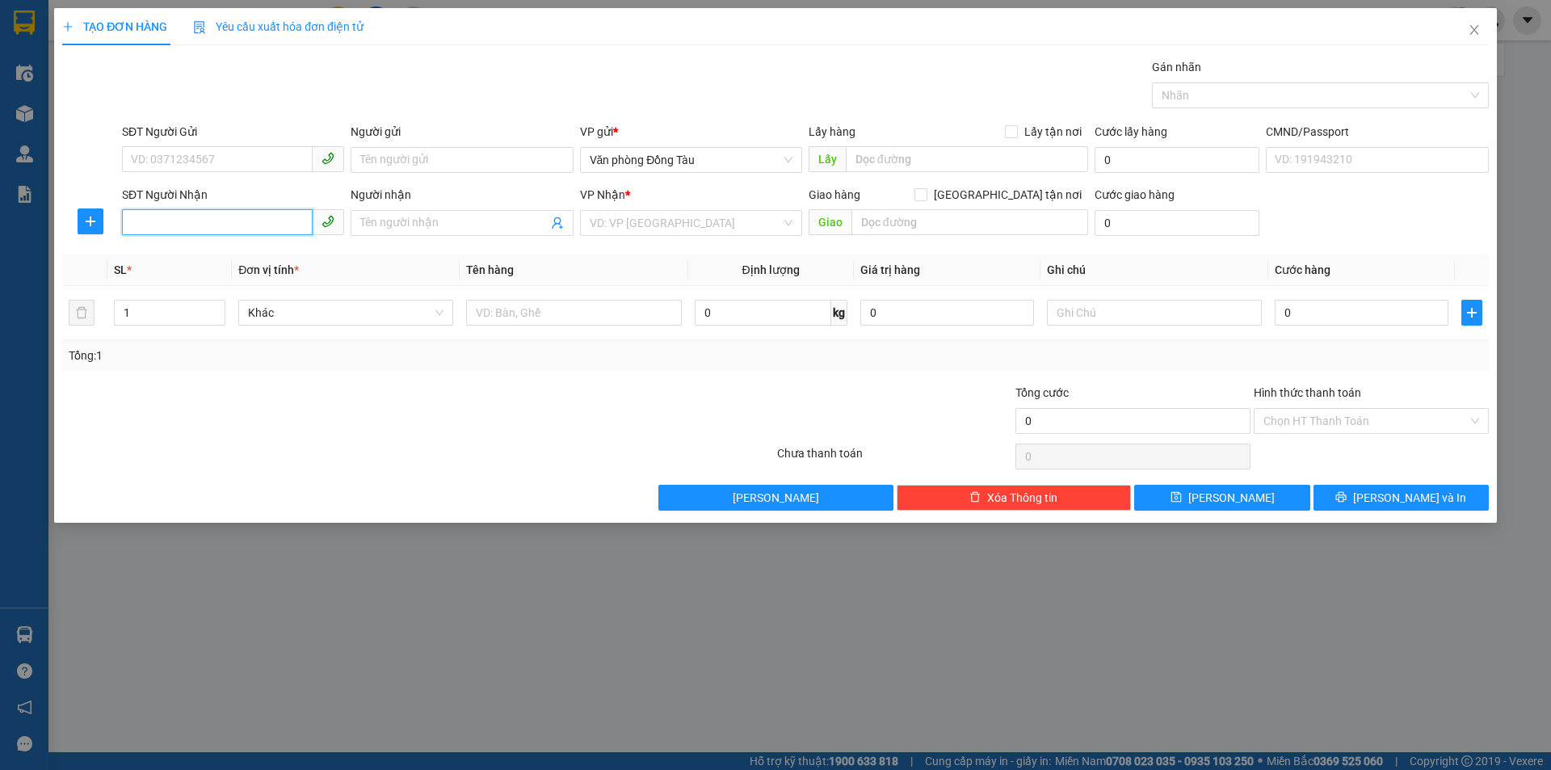
click at [256, 219] on input "SĐT Người Nhận" at bounding box center [217, 222] width 191 height 26
type input "0911049516"
click at [406, 221] on input "Người nhận" at bounding box center [453, 223] width 187 height 18
type input "[PERSON_NAME] MART"
click at [646, 225] on input "search" at bounding box center [685, 223] width 191 height 24
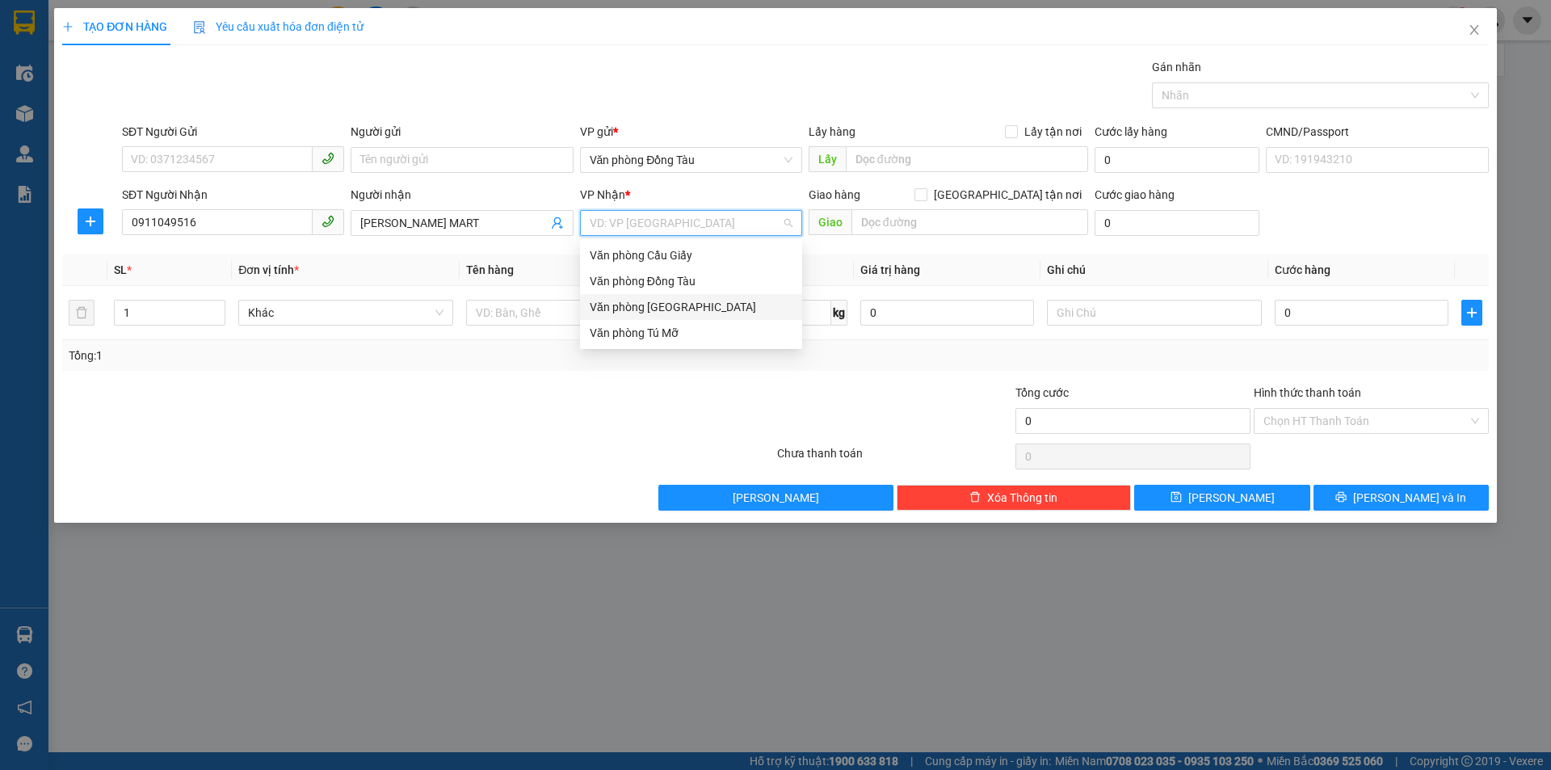
click at [660, 301] on div "Văn phòng [GEOGRAPHIC_DATA]" at bounding box center [691, 307] width 203 height 18
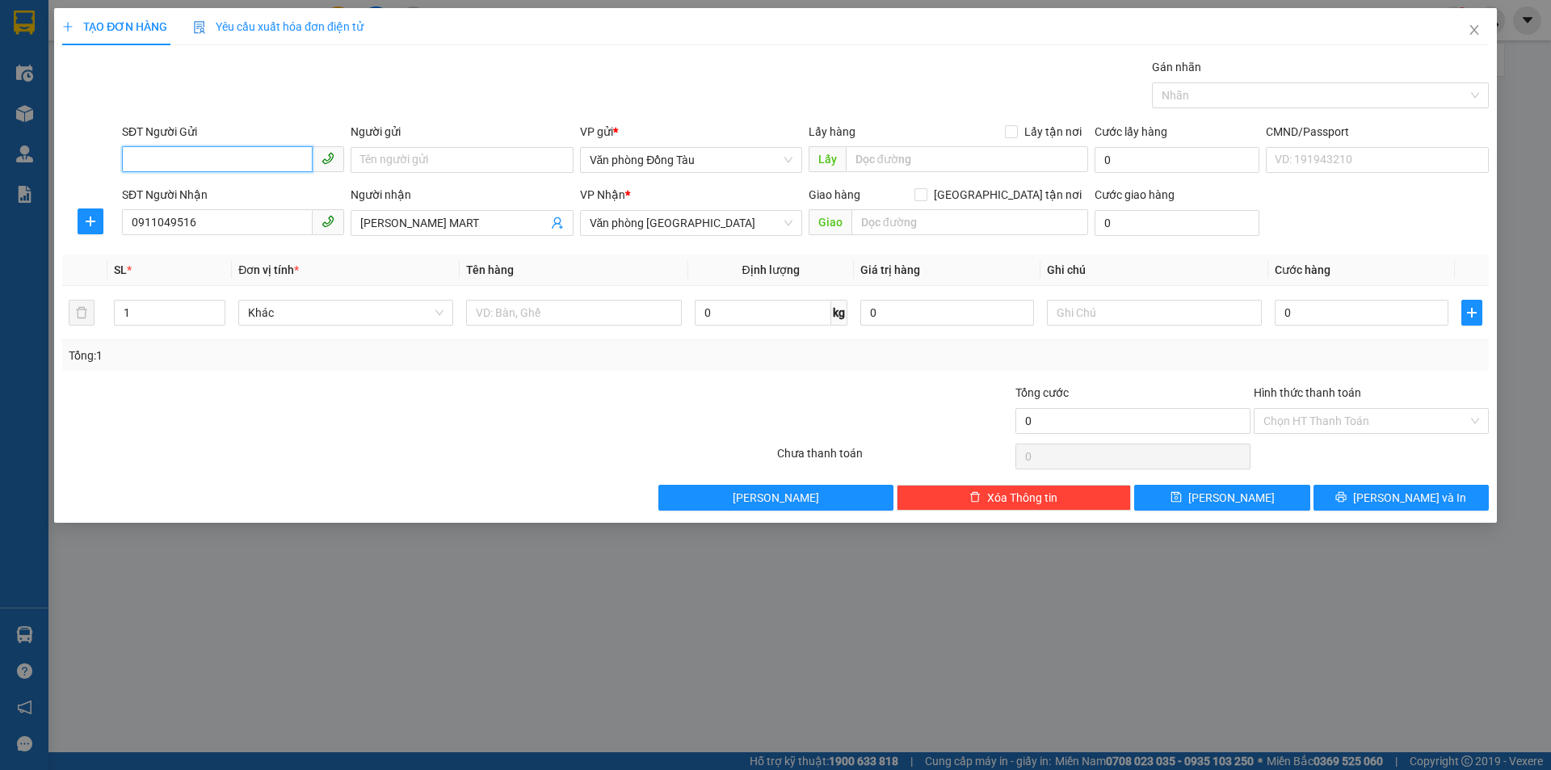
click at [188, 159] on input "SĐT Người Gửi" at bounding box center [217, 159] width 191 height 26
type input "0988236006"
click at [232, 187] on div "0988236006 - VP LOHO" at bounding box center [233, 192] width 203 height 18
type input "VP LOHO"
type input "0988236006"
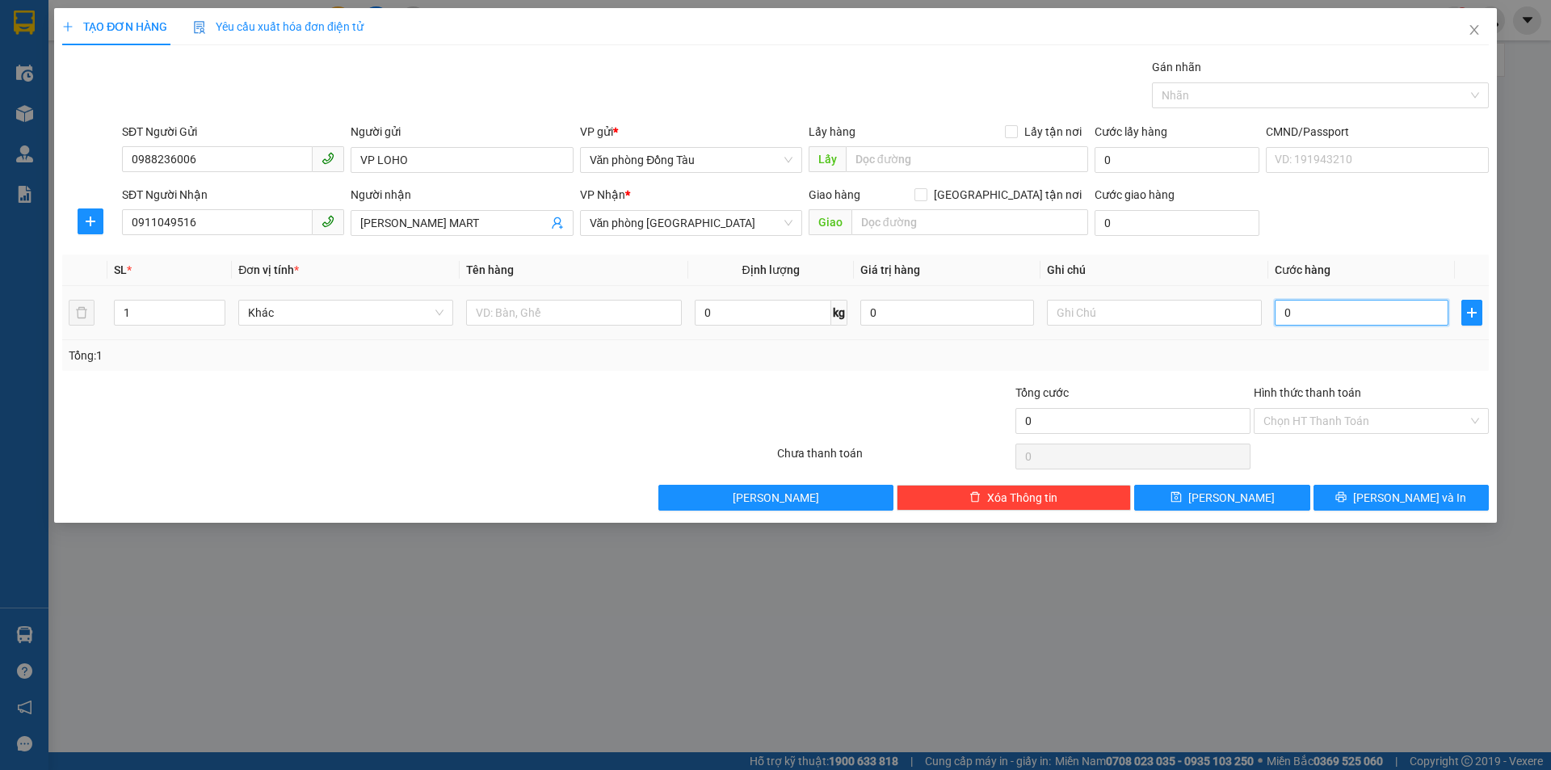
click at [1314, 316] on input "0" at bounding box center [1362, 313] width 174 height 26
type input "5"
type input "50"
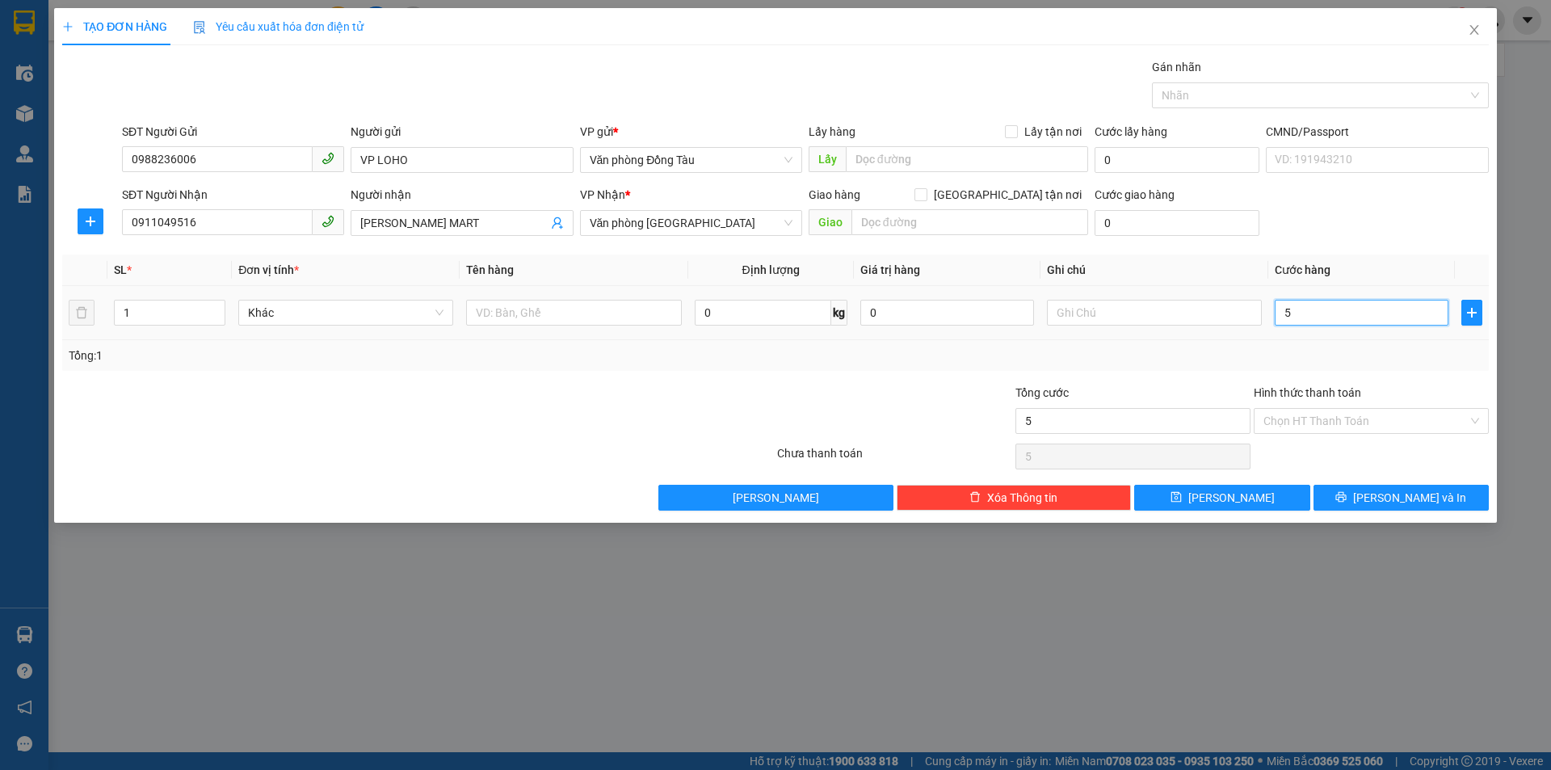
type input "50"
type input "500"
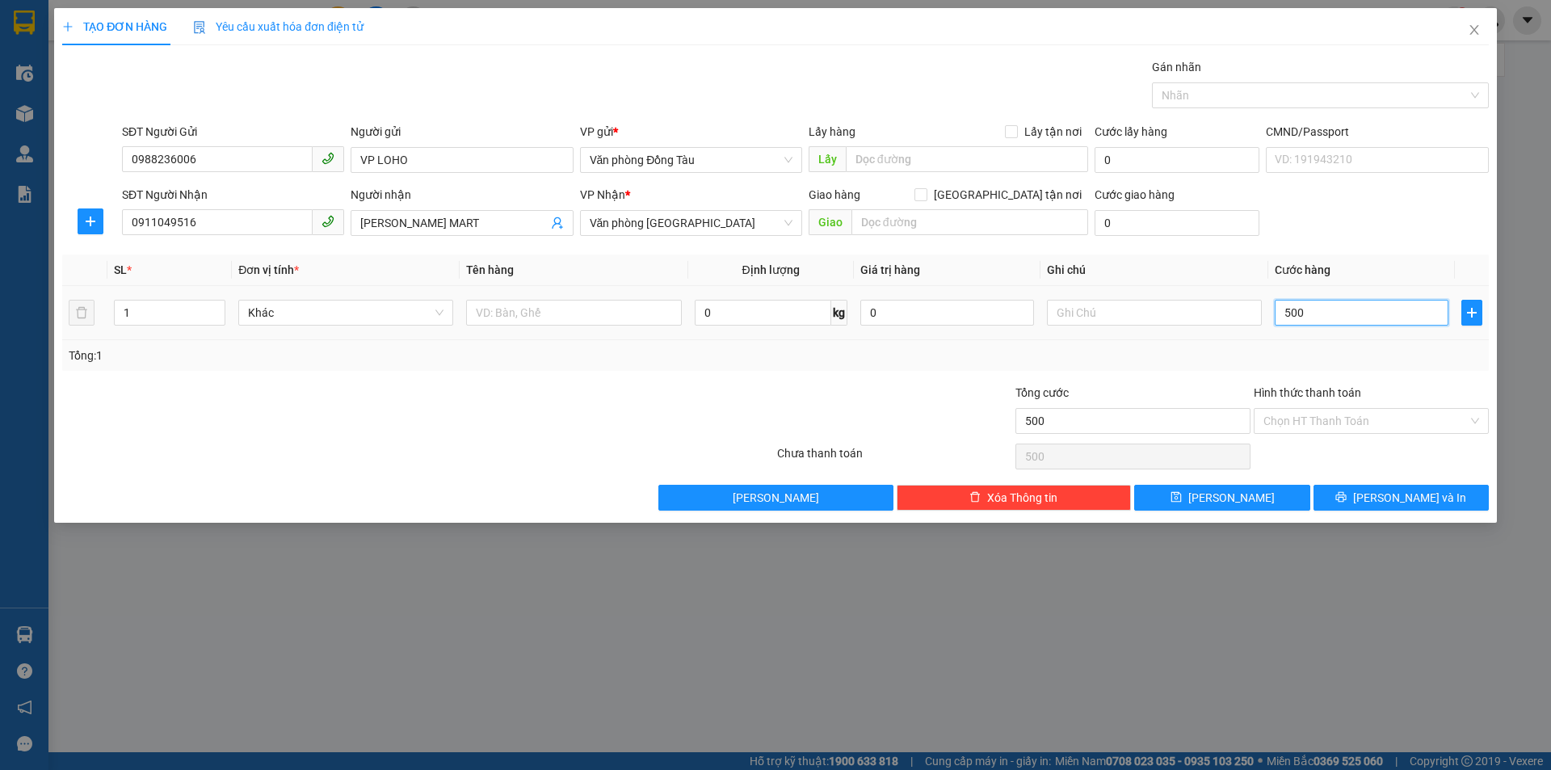
type input "5.000"
type input "50.000"
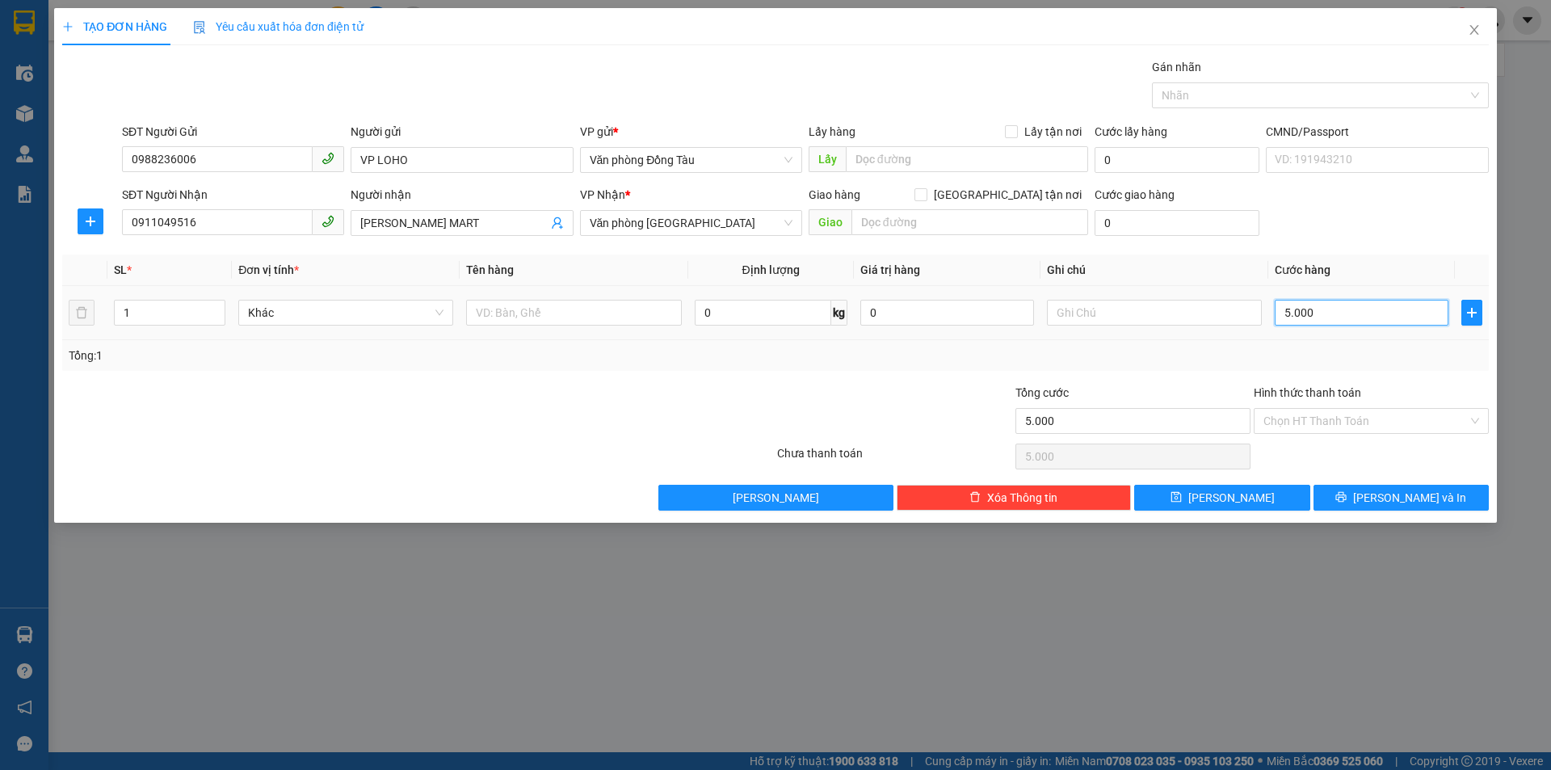
type input "50.000"
click at [1398, 502] on span "[PERSON_NAME] và In" at bounding box center [1409, 498] width 113 height 18
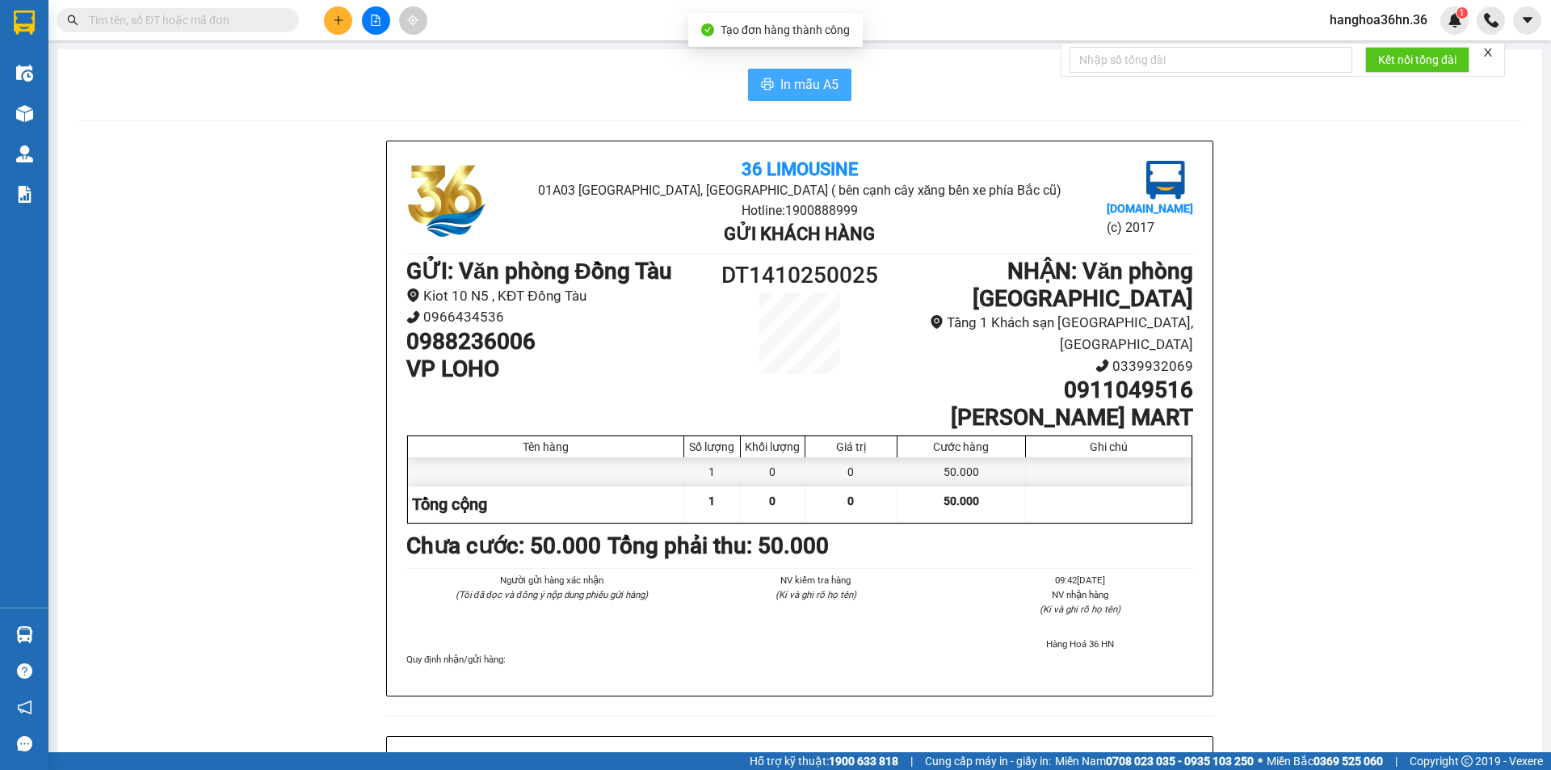
click at [808, 87] on span "In mẫu A5" at bounding box center [809, 84] width 58 height 20
